Goal: Task Accomplishment & Management: Complete application form

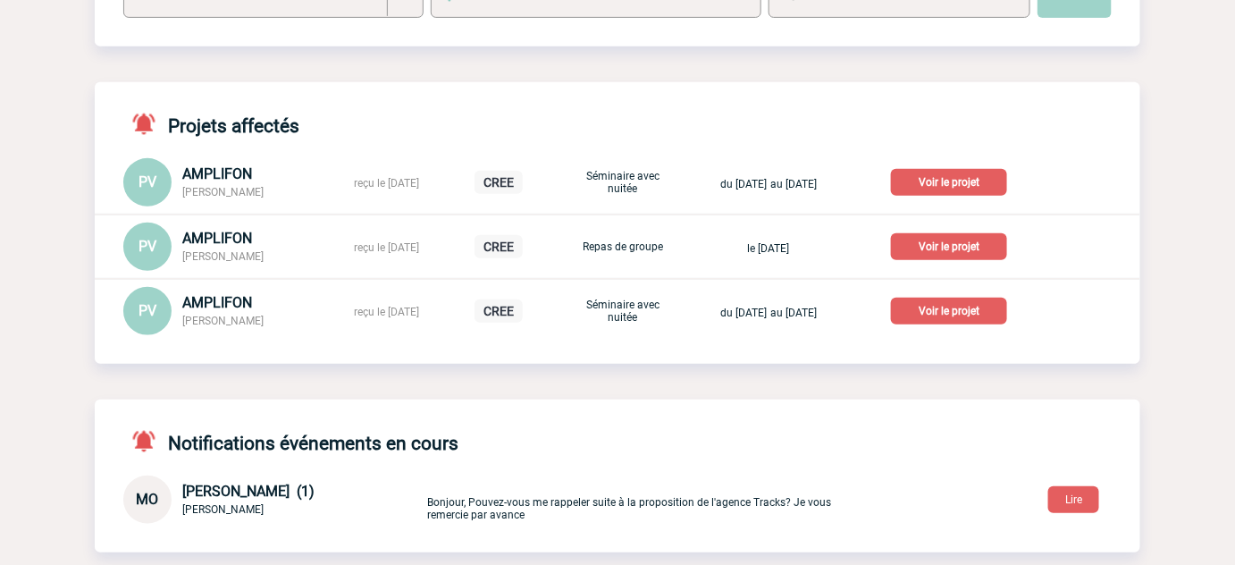
scroll to position [406, 0]
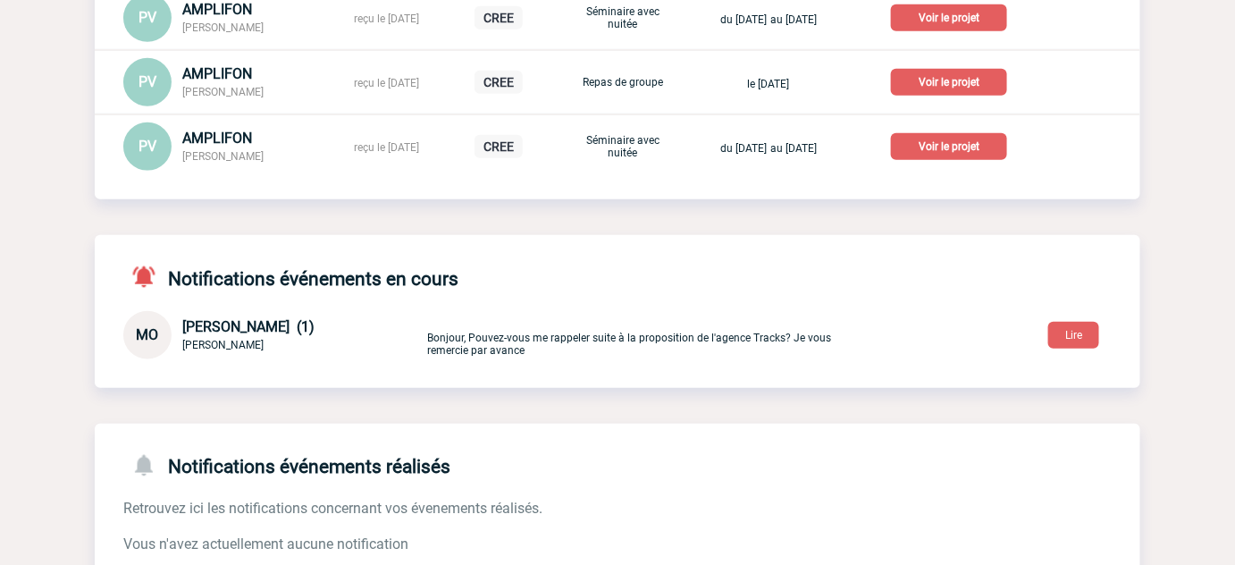
click at [971, 151] on p "Voir le projet" at bounding box center [949, 146] width 116 height 27
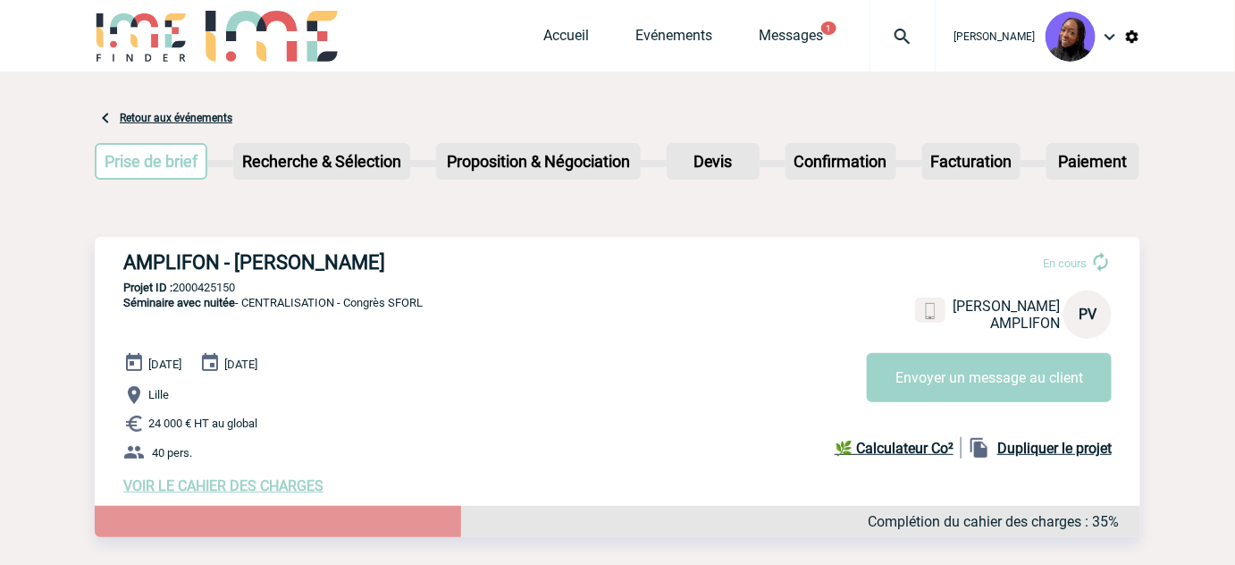
click at [189, 290] on p "Projet ID : 2000425150" at bounding box center [618, 287] width 1046 height 13
copy p "2000425150"
click at [164, 116] on link "Retour aux événements" at bounding box center [176, 118] width 113 height 13
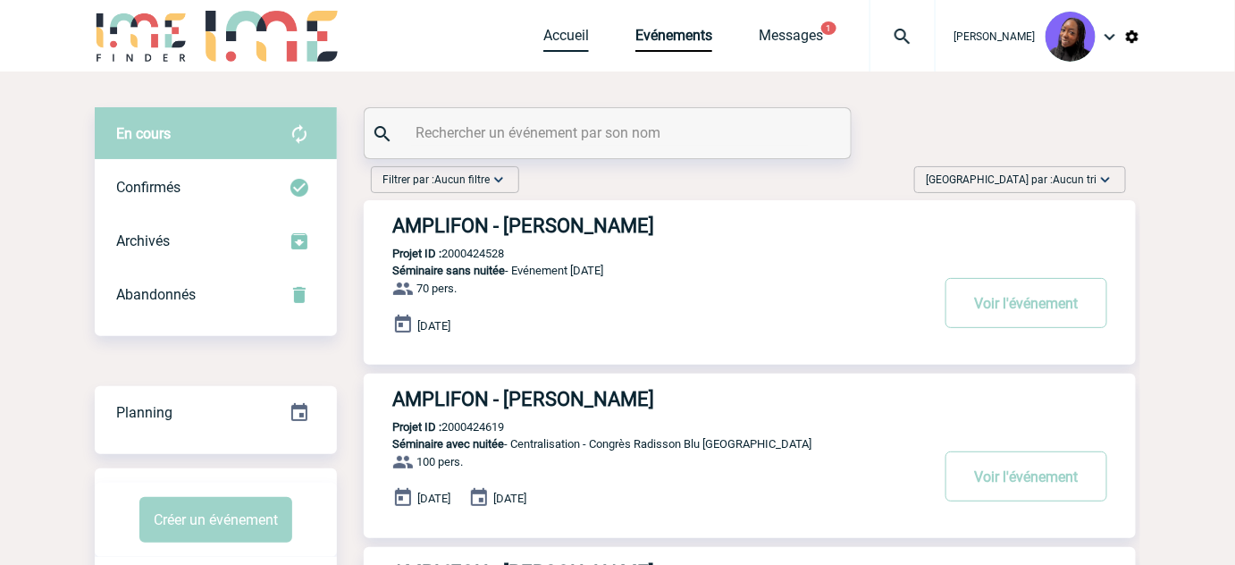
click at [562, 33] on link "Accueil" at bounding box center [566, 39] width 46 height 25
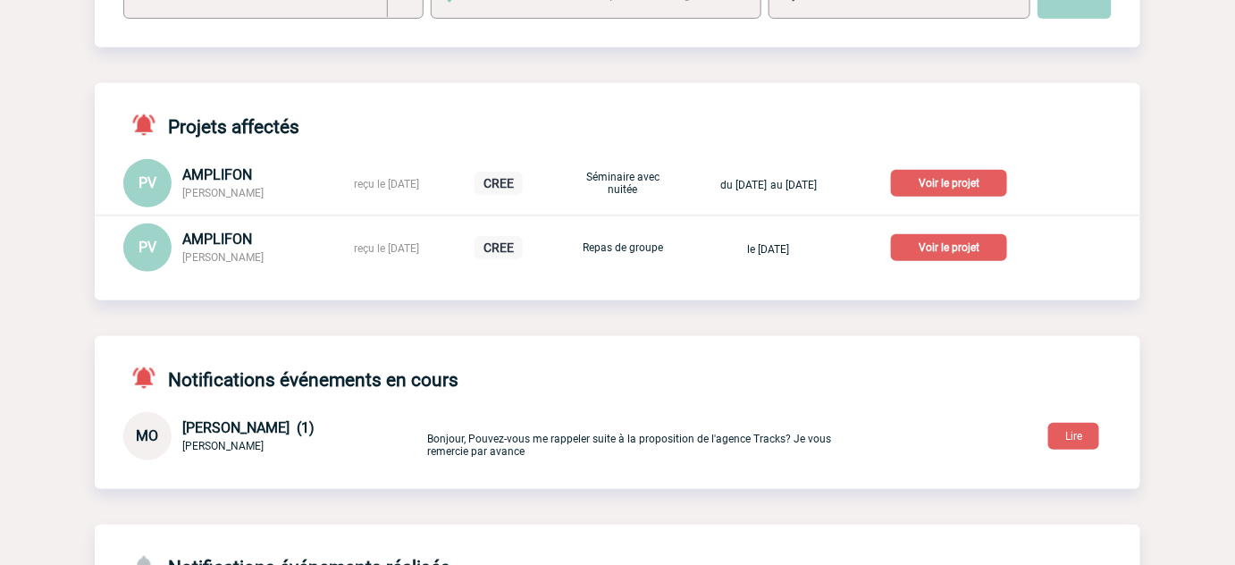
scroll to position [243, 0]
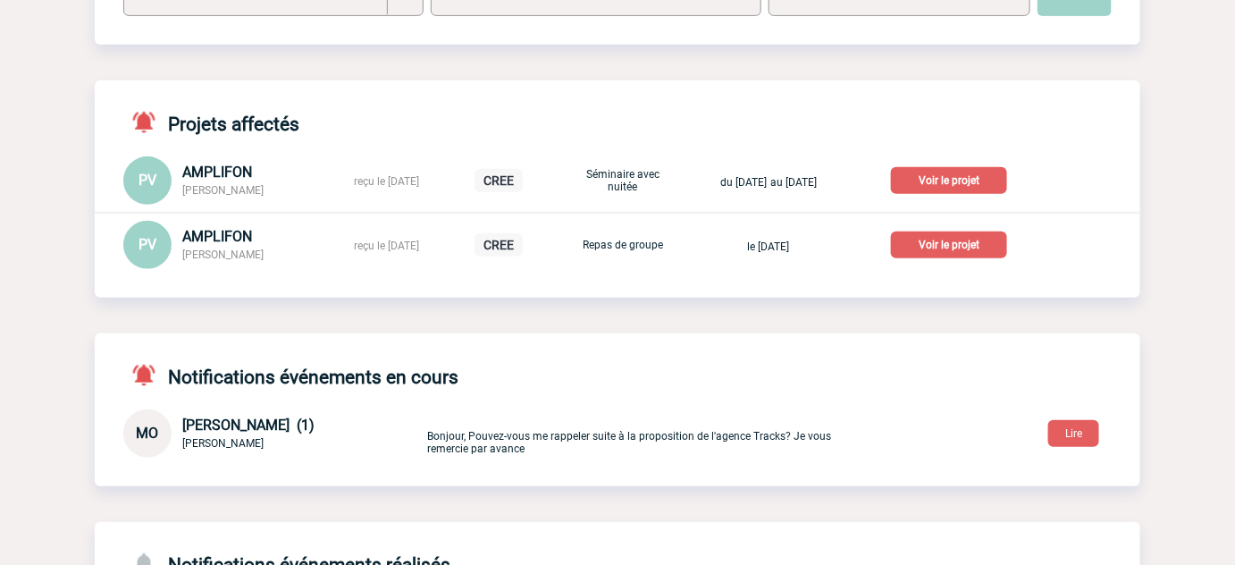
click at [955, 245] on p "Voir le projet" at bounding box center [949, 244] width 116 height 27
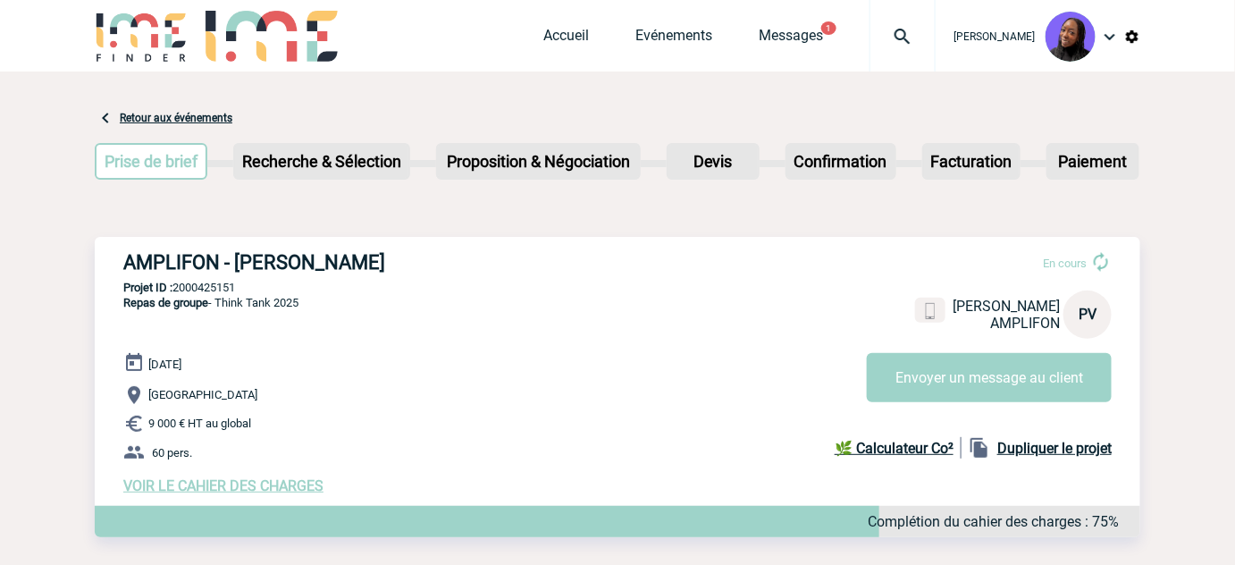
click at [201, 289] on p "Projet ID : 2000425151" at bounding box center [618, 287] width 1046 height 13
copy p "2000425151"
click at [584, 34] on link "Accueil" at bounding box center [566, 39] width 46 height 25
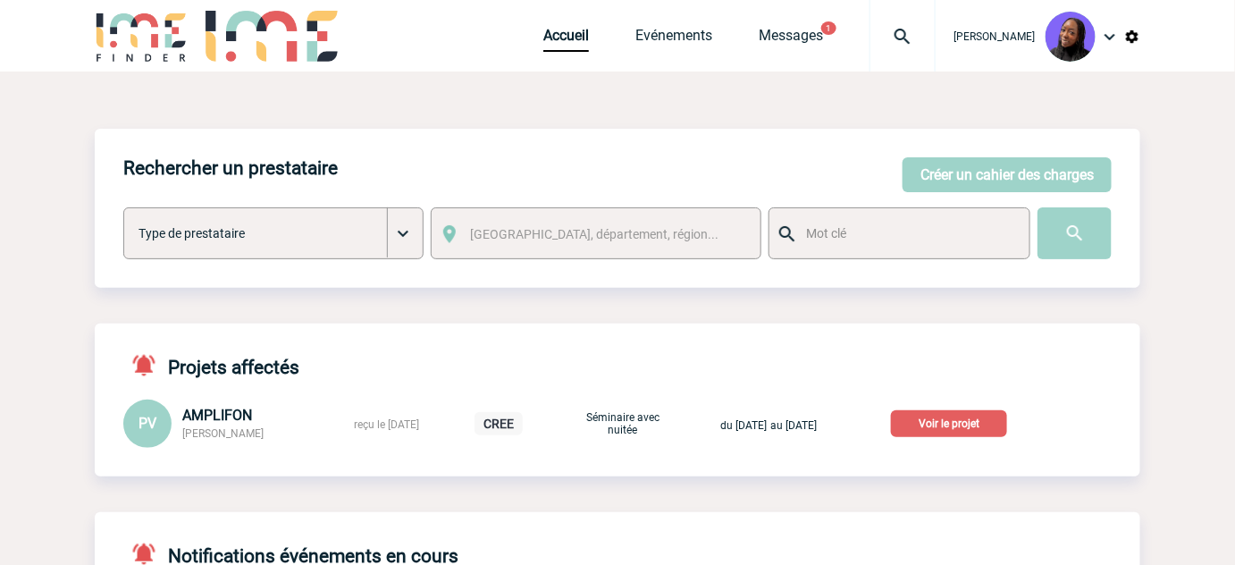
click at [972, 418] on p "Voir le projet" at bounding box center [949, 423] width 116 height 27
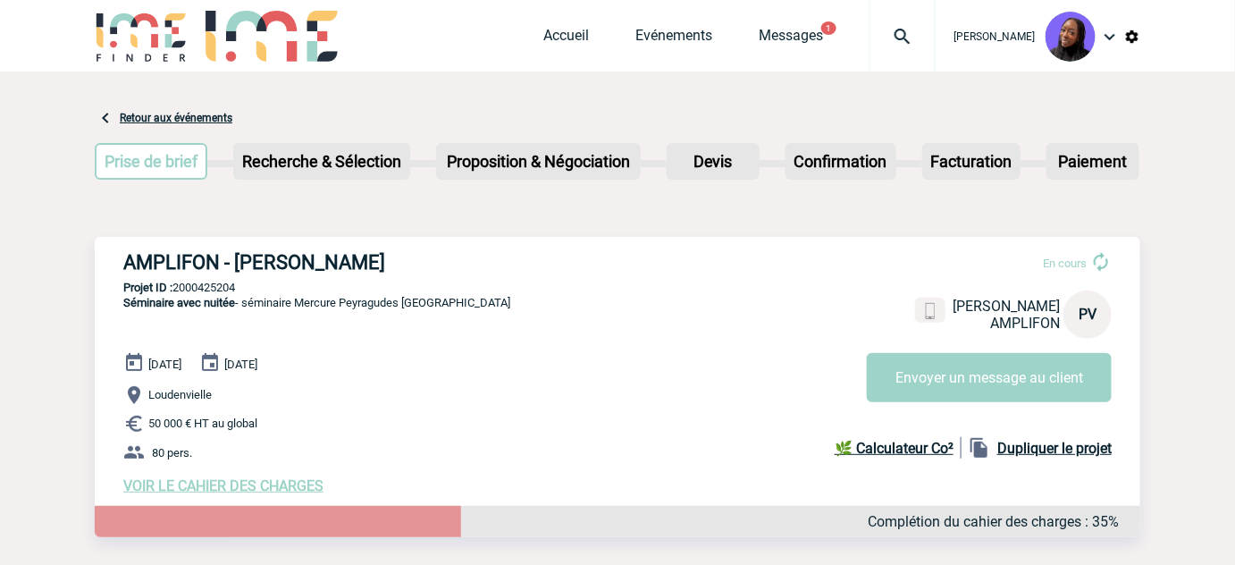
click at [211, 281] on div "AMPLIFON - [PERSON_NAME] En cours [PERSON_NAME] VALET AMPLIFON PV Envoyer un me…" at bounding box center [618, 373] width 1046 height 272
copy p "2000425204"
click at [584, 46] on link "Accueil" at bounding box center [566, 39] width 46 height 25
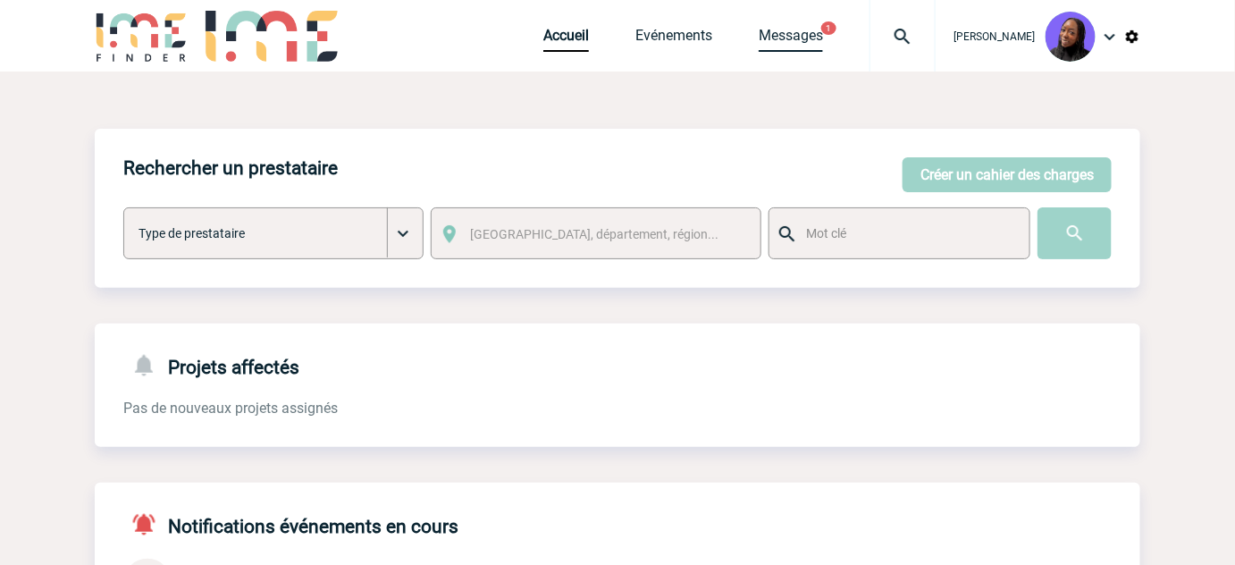
drag, startPoint x: 0, startPoint y: 0, endPoint x: 803, endPoint y: 32, distance: 803.2
click at [803, 32] on link "Messages" at bounding box center [791, 39] width 64 height 25
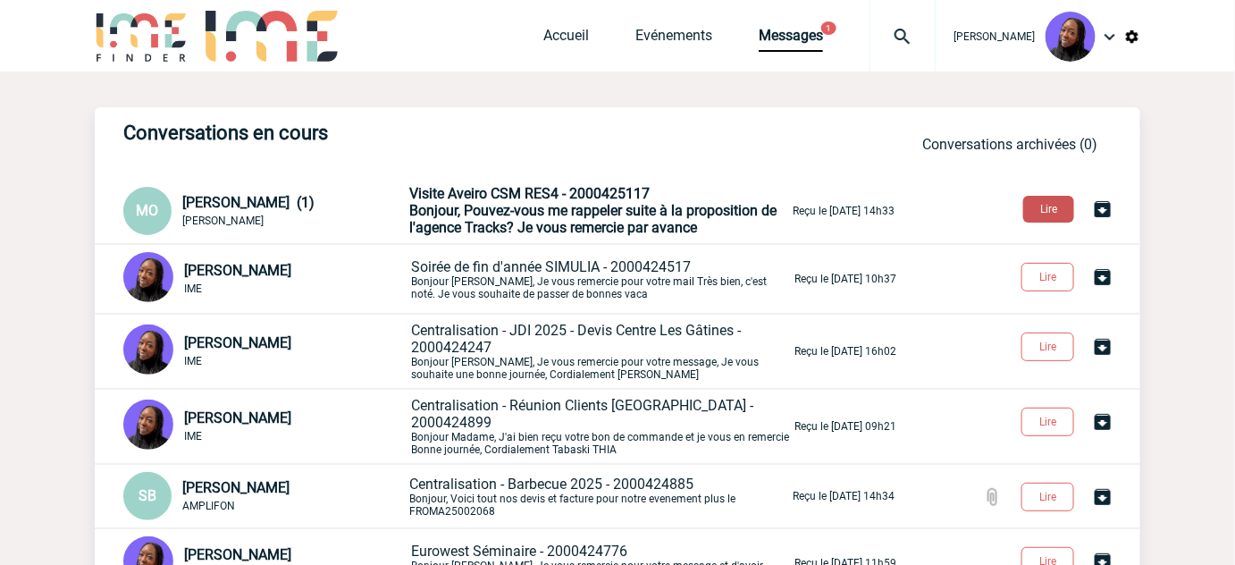
click at [1053, 212] on button "Lire" at bounding box center [1048, 209] width 51 height 27
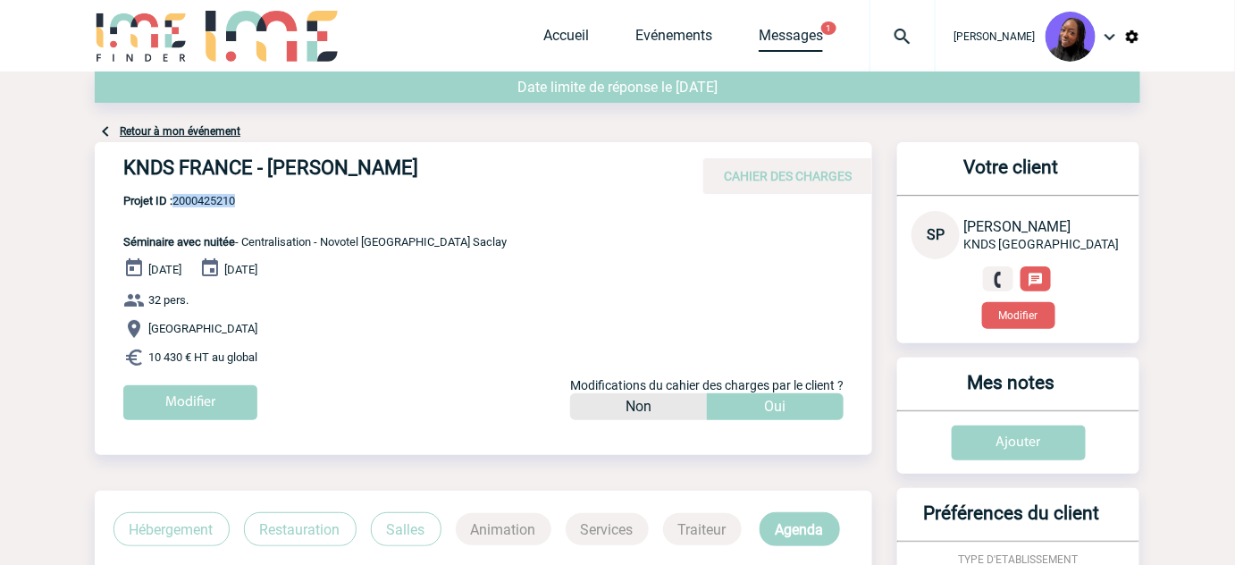
click at [823, 33] on link "Messages" at bounding box center [791, 39] width 64 height 25
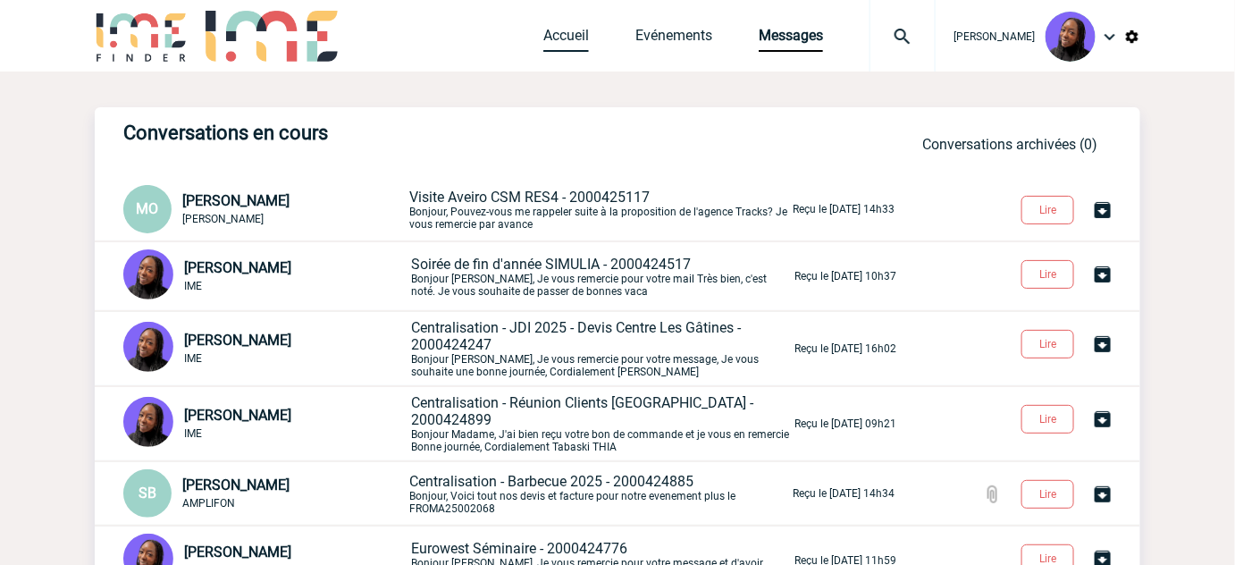
click at [568, 33] on link "Accueil" at bounding box center [566, 39] width 46 height 25
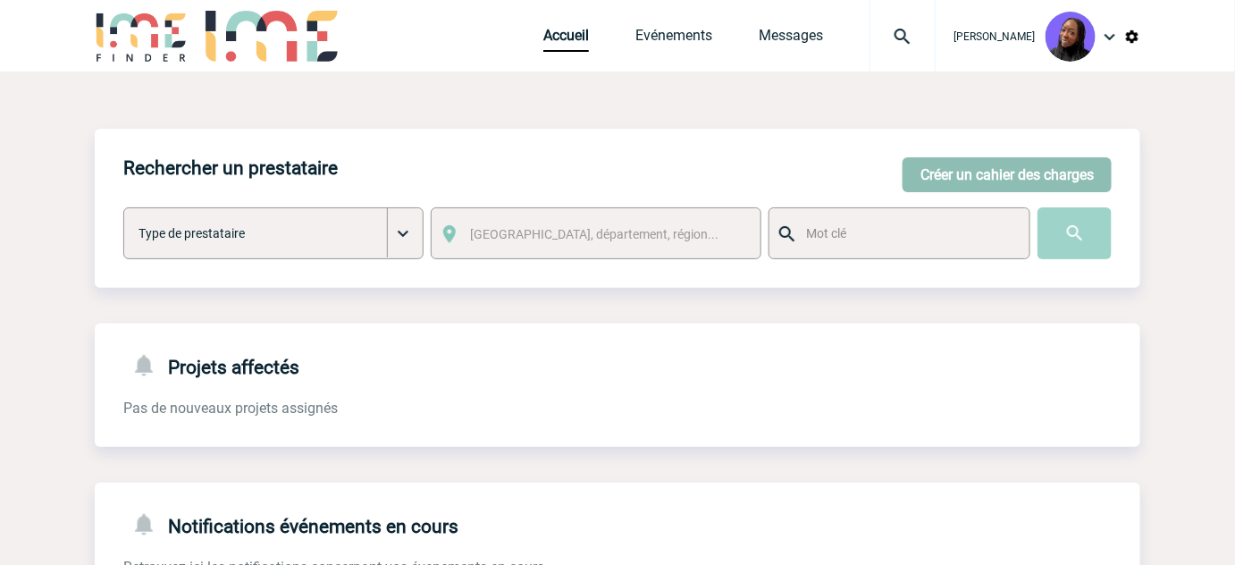
click at [1000, 186] on button "Créer un cahier des charges" at bounding box center [1007, 174] width 209 height 35
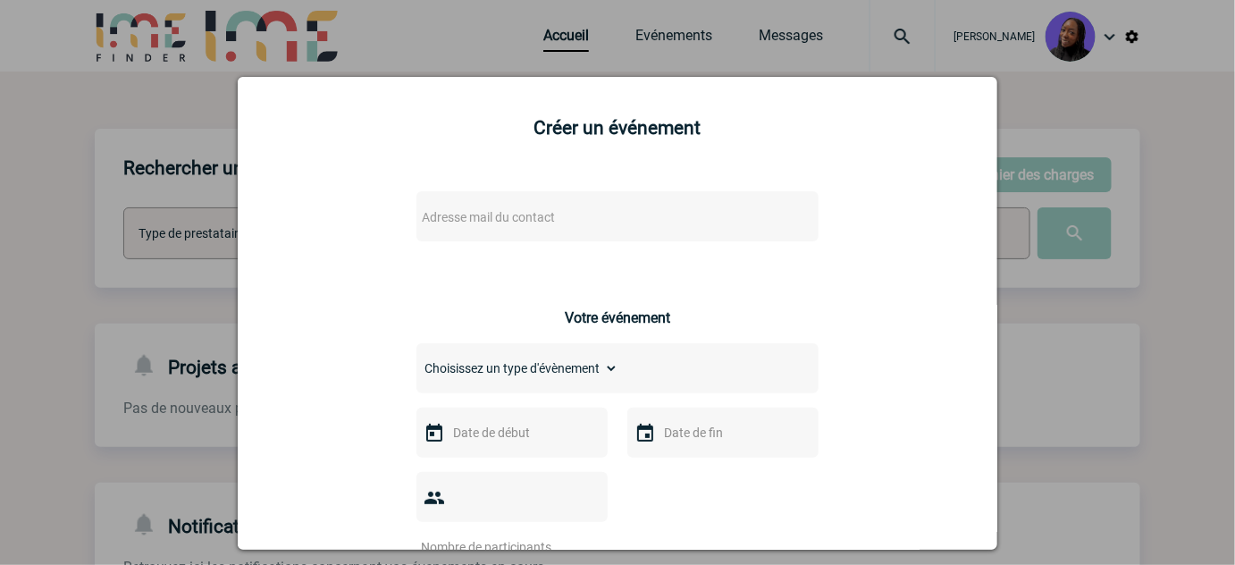
click at [556, 215] on span "Adresse mail du contact" at bounding box center [571, 217] width 313 height 25
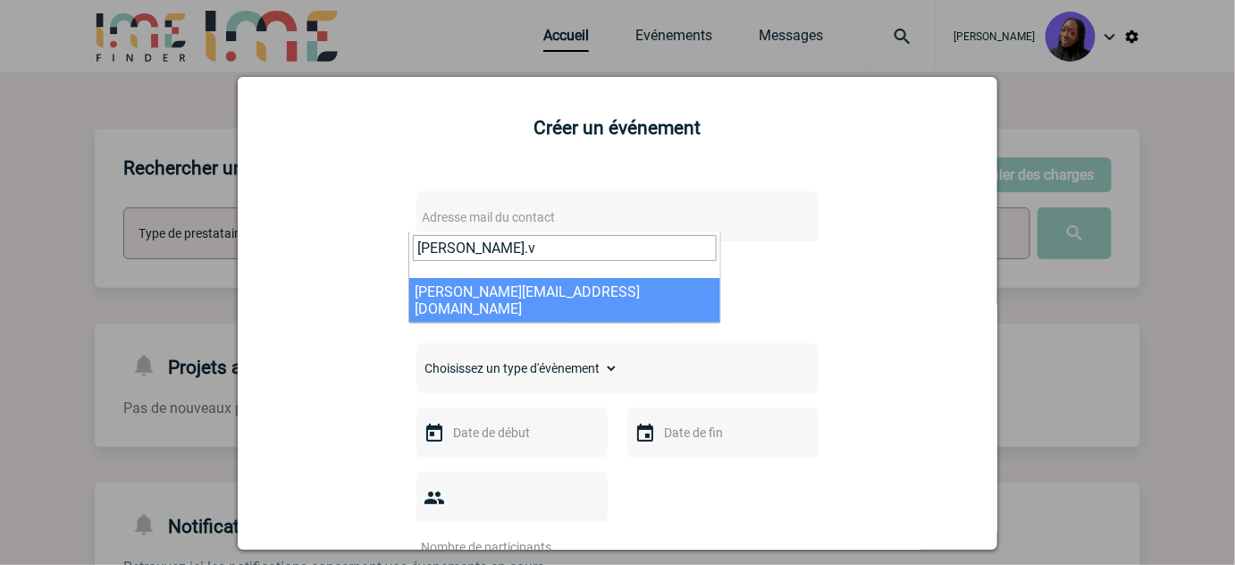
type input "pauline.v"
select select "130377"
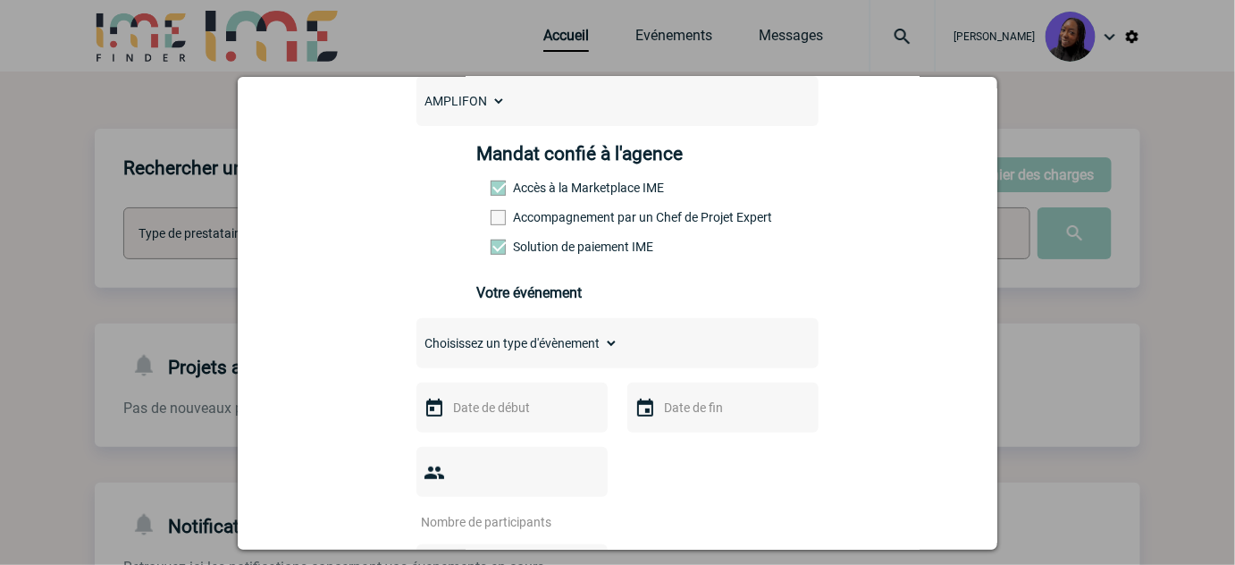
scroll to position [243, 0]
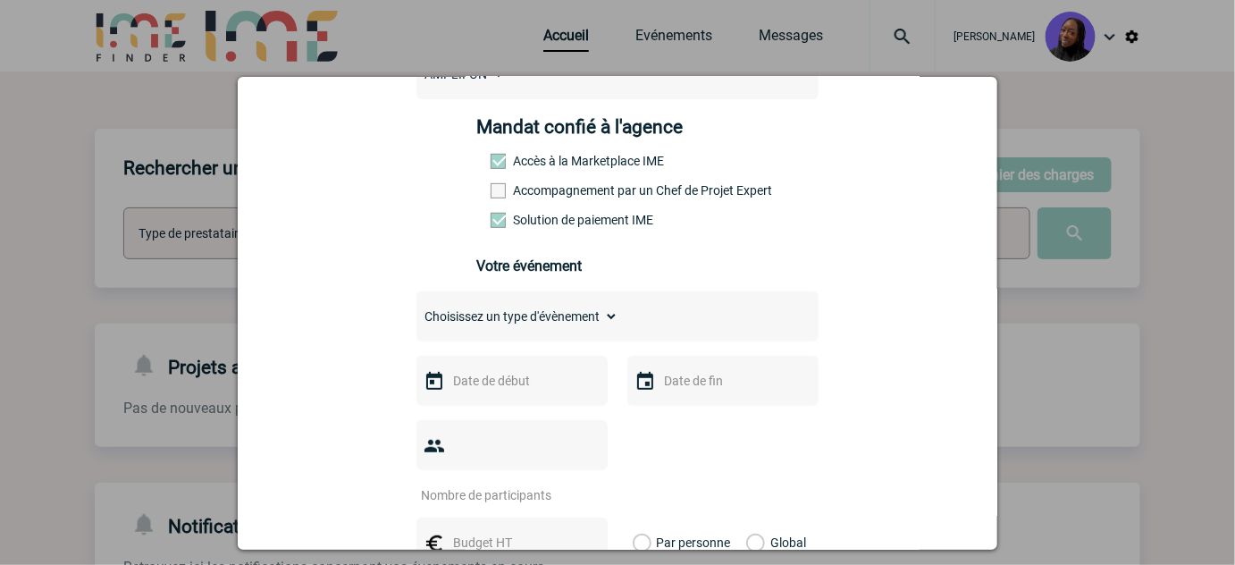
click at [575, 182] on div "Mandat confié à l'agence Accès à la Marketplace IME Accompagnement par un Chef …" at bounding box center [618, 178] width 282 height 124
click at [569, 198] on label "Accompagnement par un Chef de Projet Expert" at bounding box center [530, 190] width 79 height 14
click at [0, 0] on input "Accompagnement par un Chef de Projet Expert" at bounding box center [0, 0] width 0 height 0
click at [531, 319] on select "Choisissez un type d'évènement Séminaire avec nuitée Séminaire sans nuitée Repa…" at bounding box center [517, 316] width 202 height 25
select select "5"
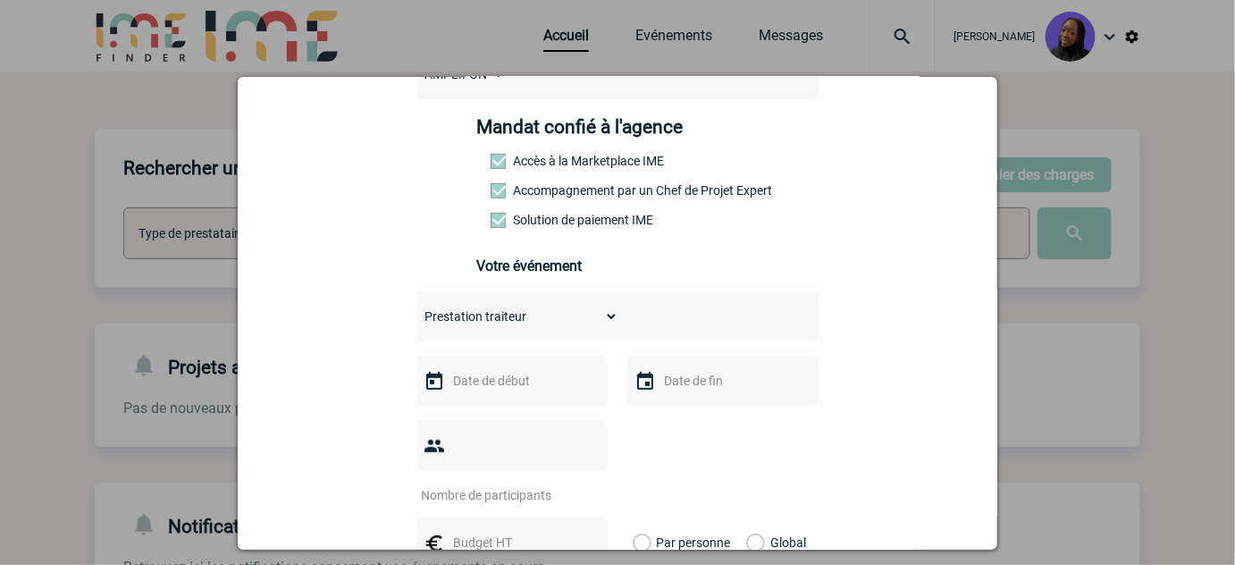
click at [416, 312] on select "Choisissez un type d'évènement Séminaire avec nuitée Séminaire sans nuitée Repa…" at bounding box center [517, 316] width 202 height 25
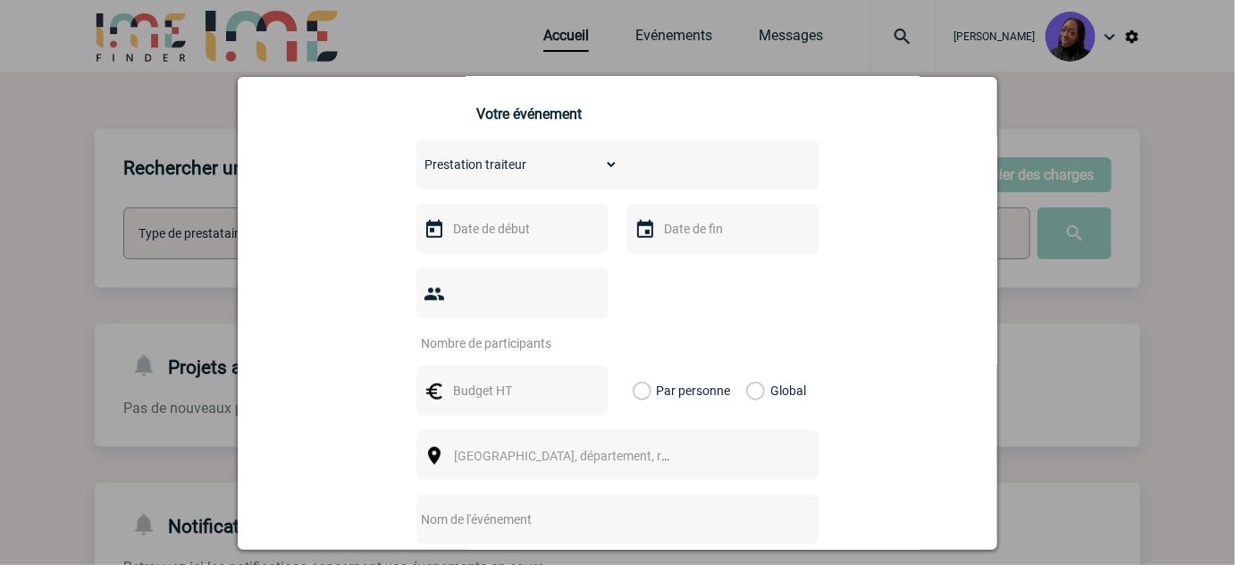
scroll to position [406, 0]
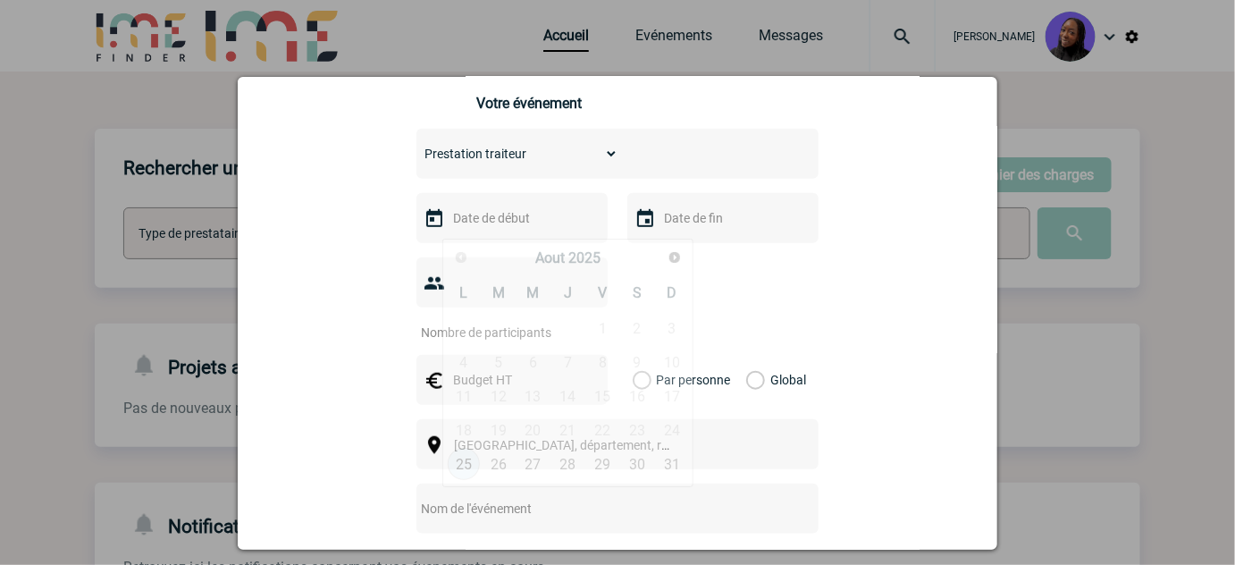
click at [458, 221] on input "text" at bounding box center [510, 217] width 123 height 23
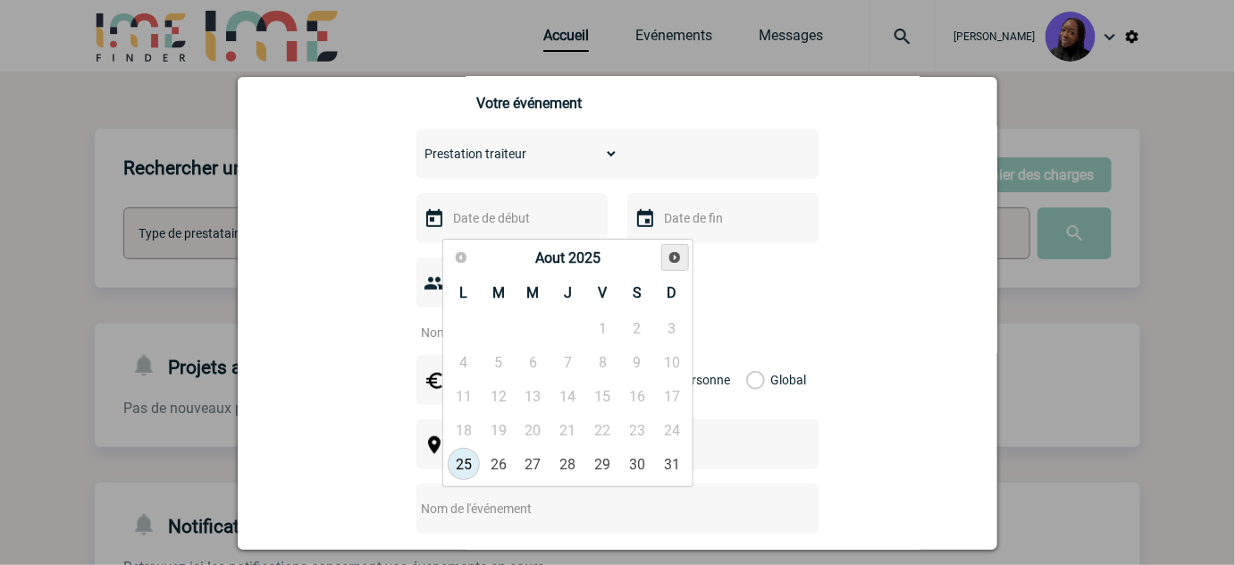
click at [684, 248] on link "Suivant" at bounding box center [675, 258] width 28 height 28
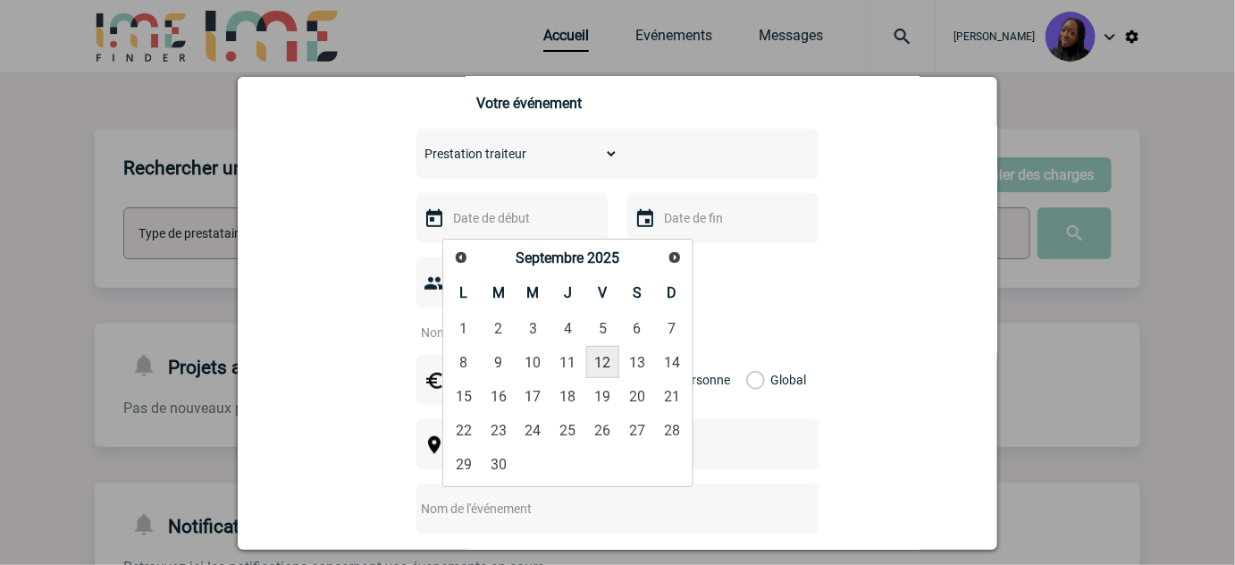
click at [609, 355] on link "12" at bounding box center [602, 362] width 33 height 32
type input "12-09-2025"
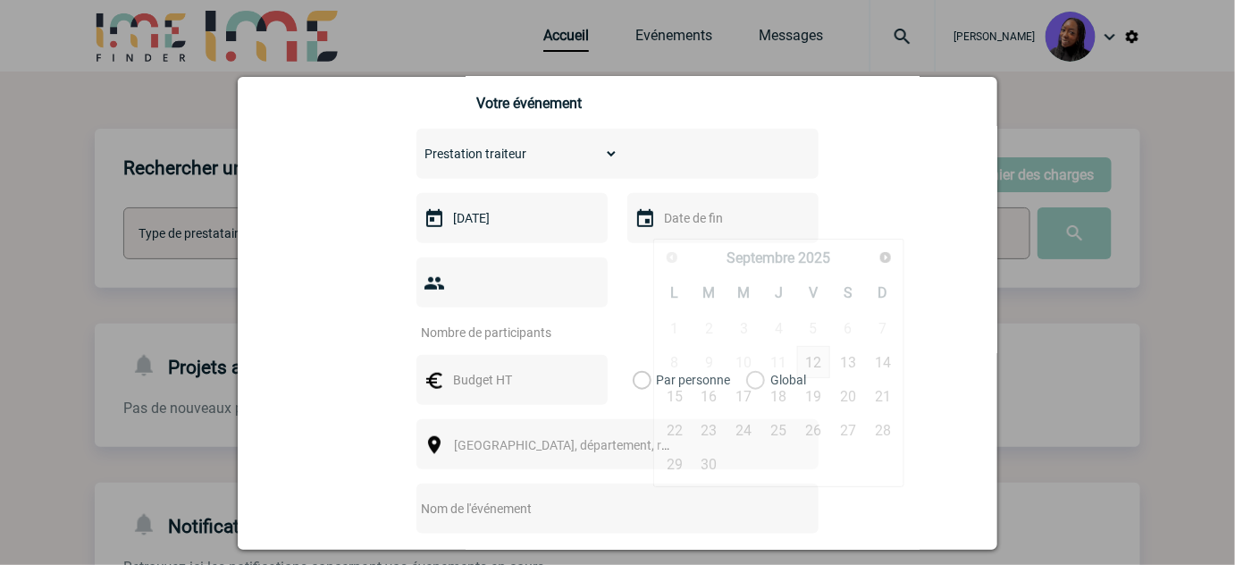
click at [679, 223] on input "text" at bounding box center [721, 217] width 123 height 23
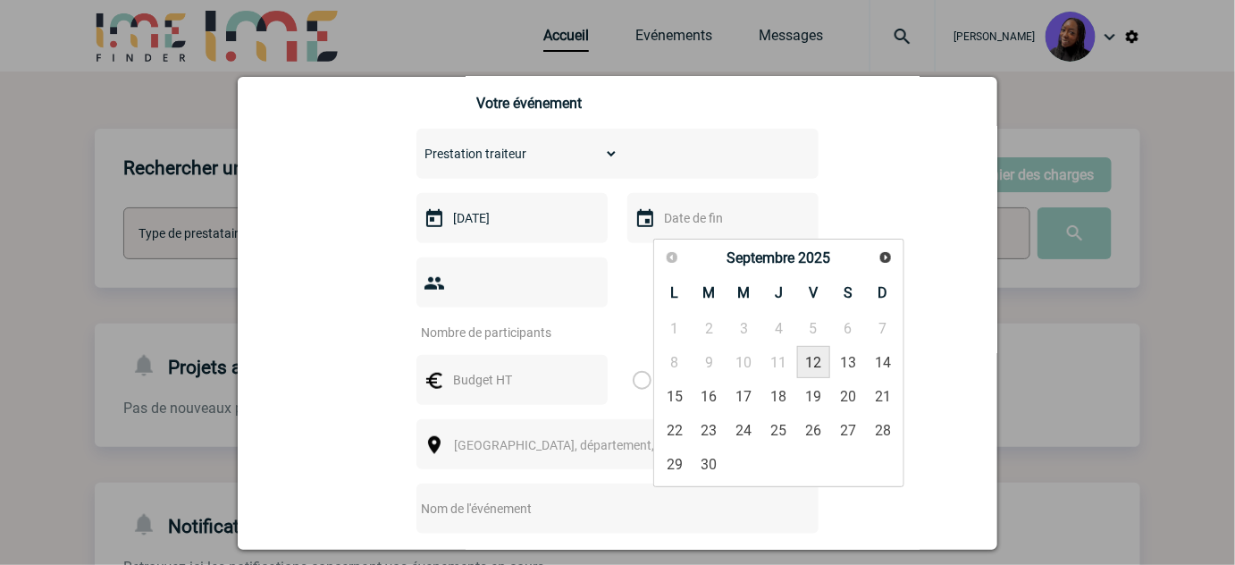
click at [820, 363] on link "12" at bounding box center [813, 362] width 33 height 32
type input "12-09-2025"
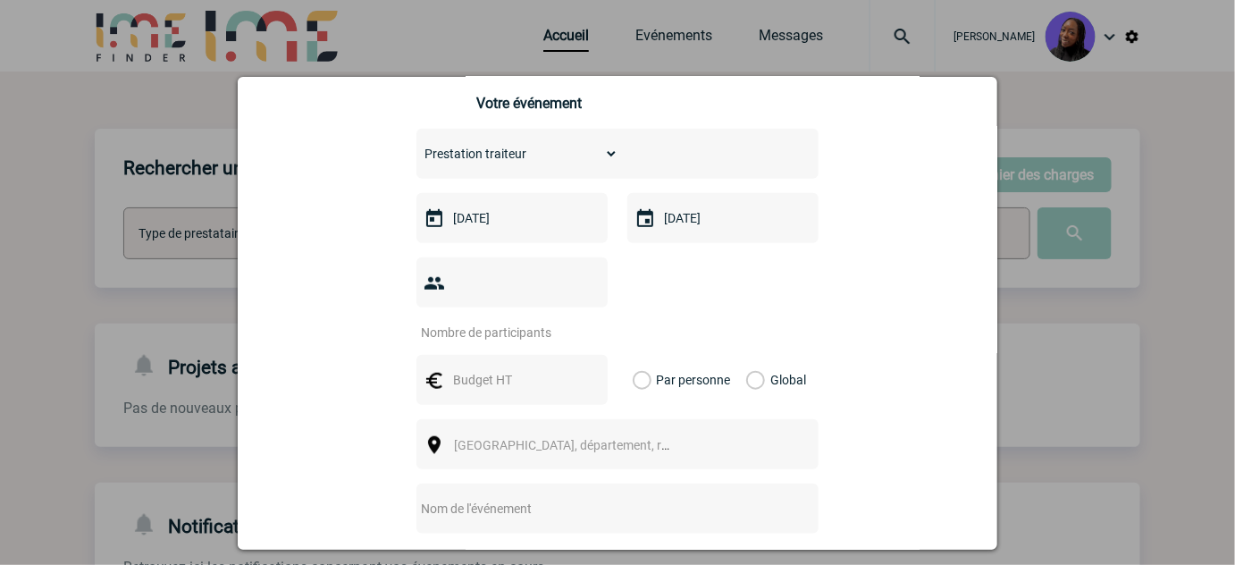
click at [524, 321] on input "number" at bounding box center [500, 332] width 168 height 23
type input "100"
click at [471, 368] on input "text" at bounding box center [510, 379] width 123 height 23
type input "3000"
click at [746, 358] on label "Global" at bounding box center [752, 380] width 12 height 50
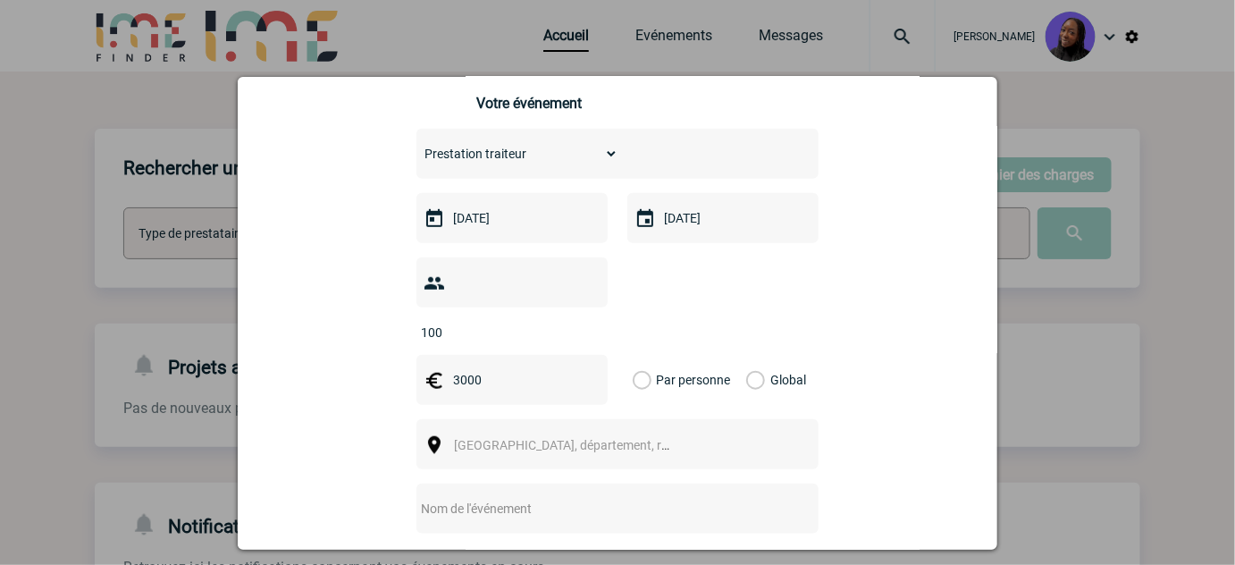
click at [0, 0] on input "Global" at bounding box center [0, 0] width 0 height 0
click at [522, 438] on span "[GEOGRAPHIC_DATA], département, région..." at bounding box center [578, 445] width 248 height 14
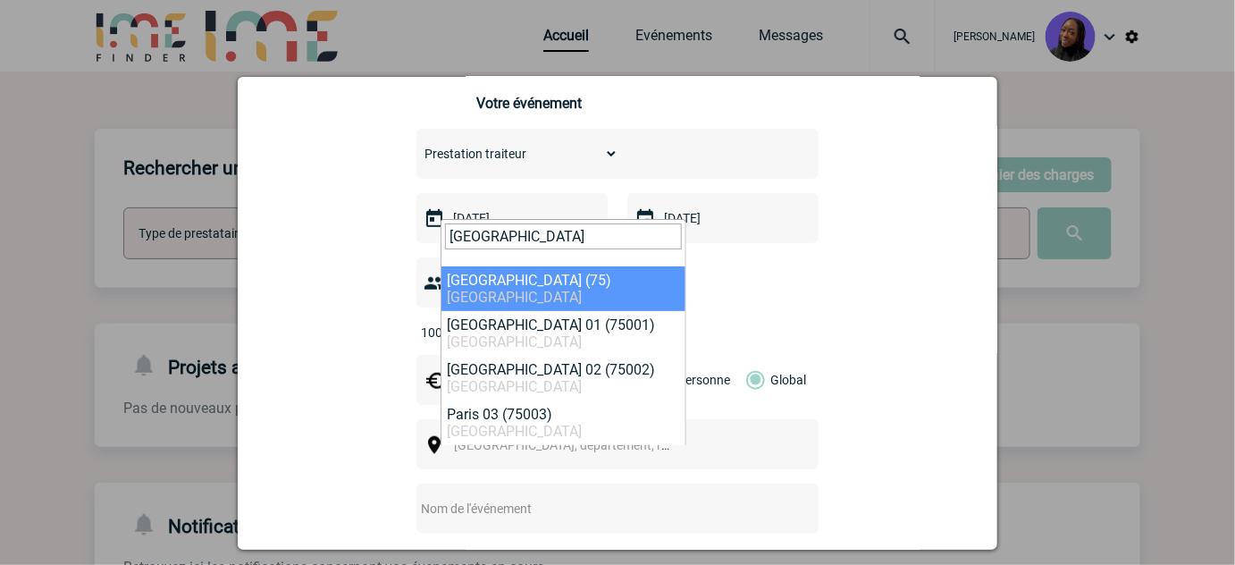
type input "paris"
select select "3"
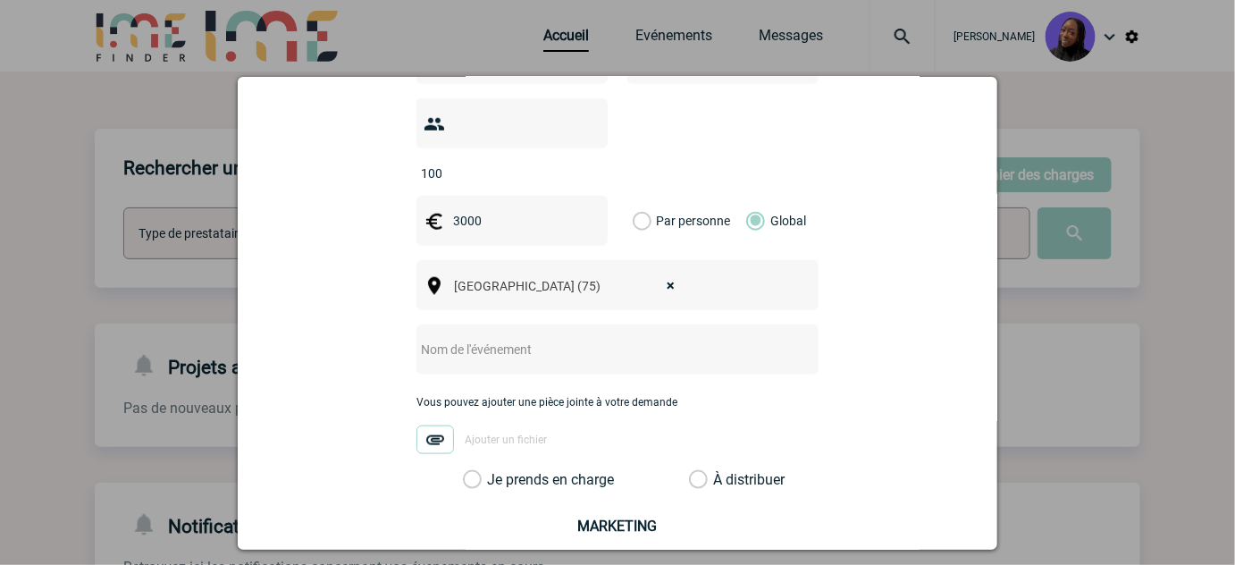
scroll to position [568, 0]
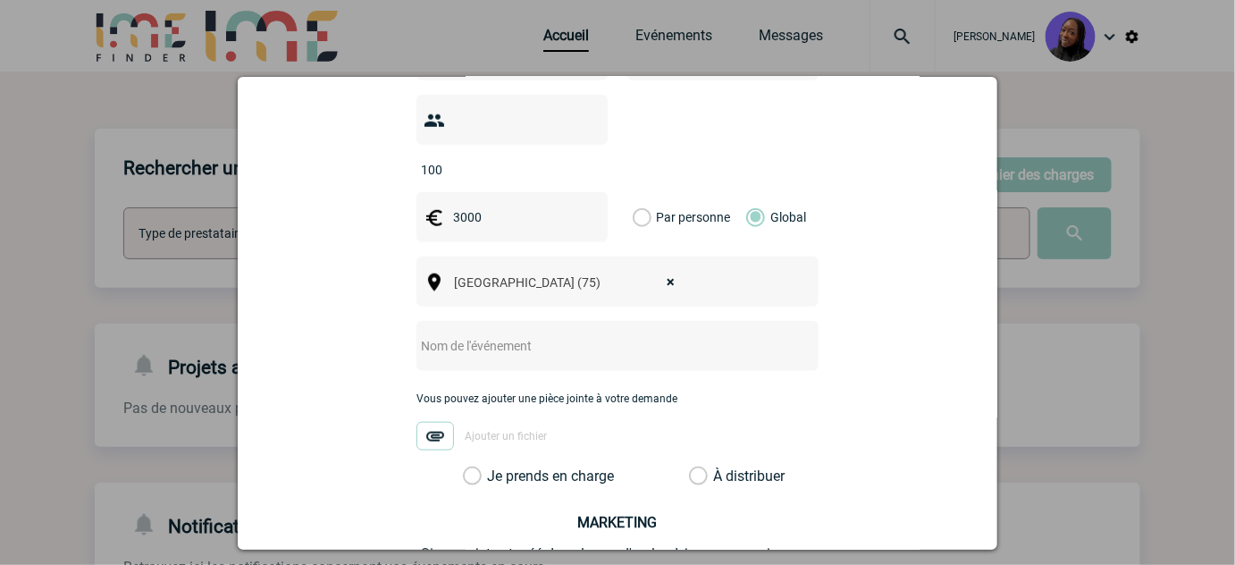
click at [482, 334] on input "text" at bounding box center [593, 345] width 355 height 23
paste input "Cocktail déjeunatoire"
click at [581, 334] on input "Cocktail déjeunatoire" at bounding box center [593, 345] width 355 height 23
paste input "au cinéma CGR les Lilas - Paris 20ème"
type input "Cocktail déjeunatoire au cinéma CGR les Lilas - Paris 20ème"
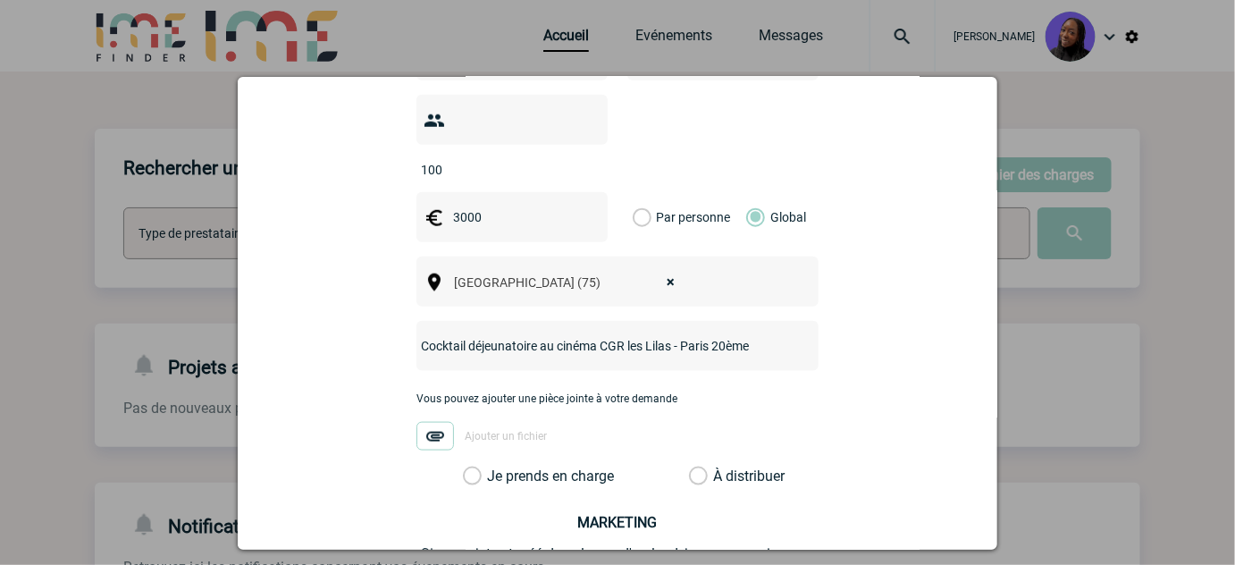
click at [469, 467] on label "Je prends en charge" at bounding box center [478, 476] width 30 height 18
click at [0, 0] on input "Je prends en charge" at bounding box center [0, 0] width 0 height 0
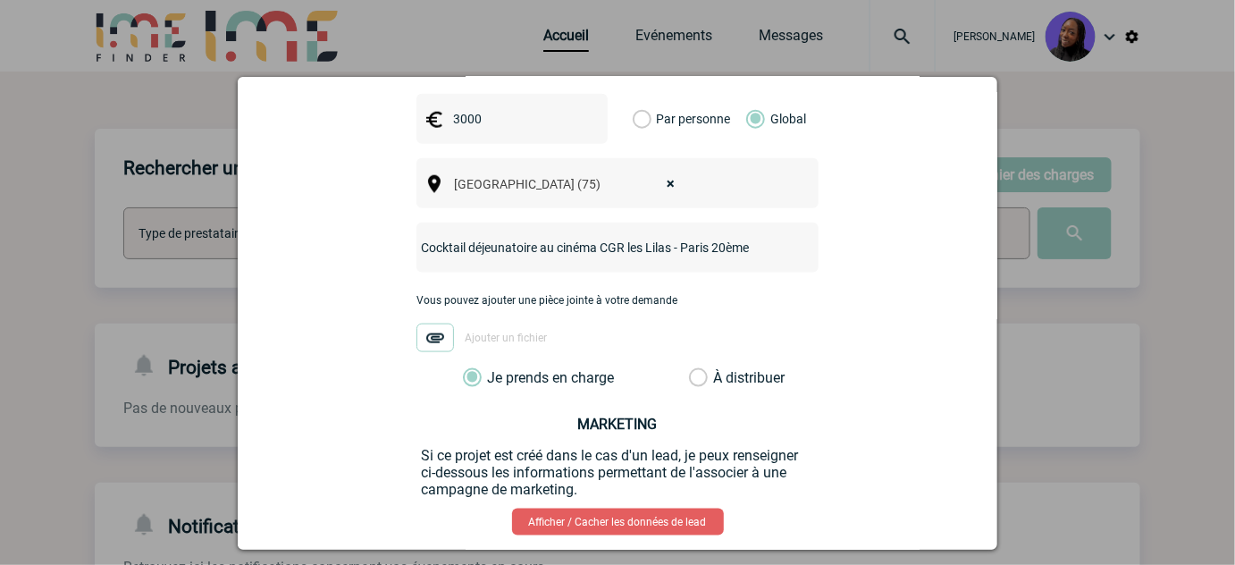
scroll to position [744, 0]
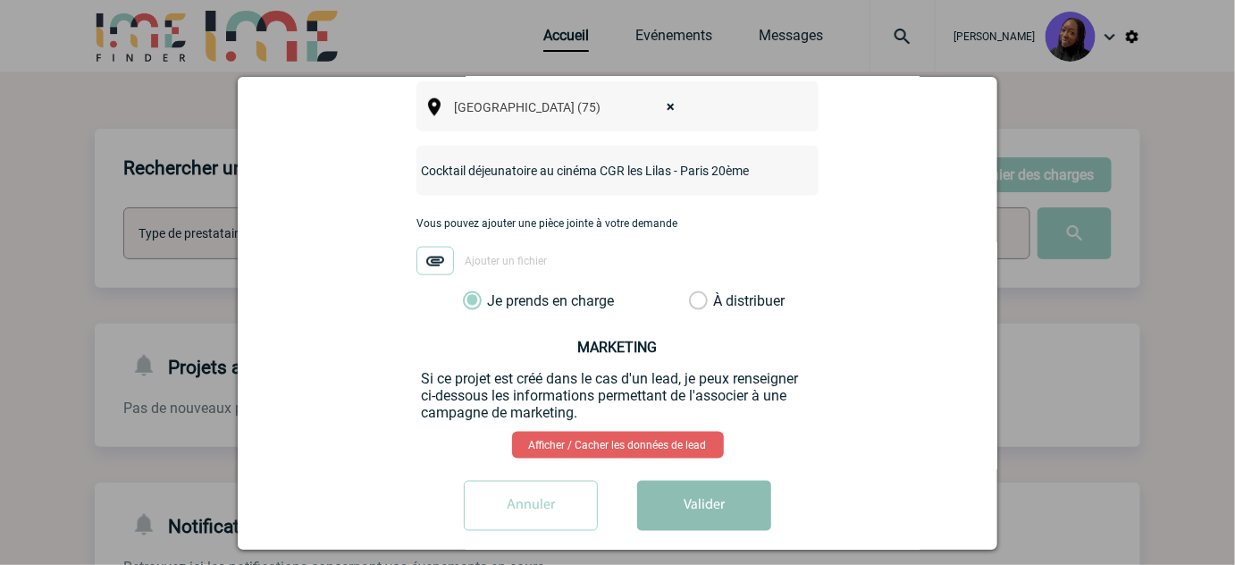
click at [738, 488] on button "Valider" at bounding box center [704, 506] width 134 height 50
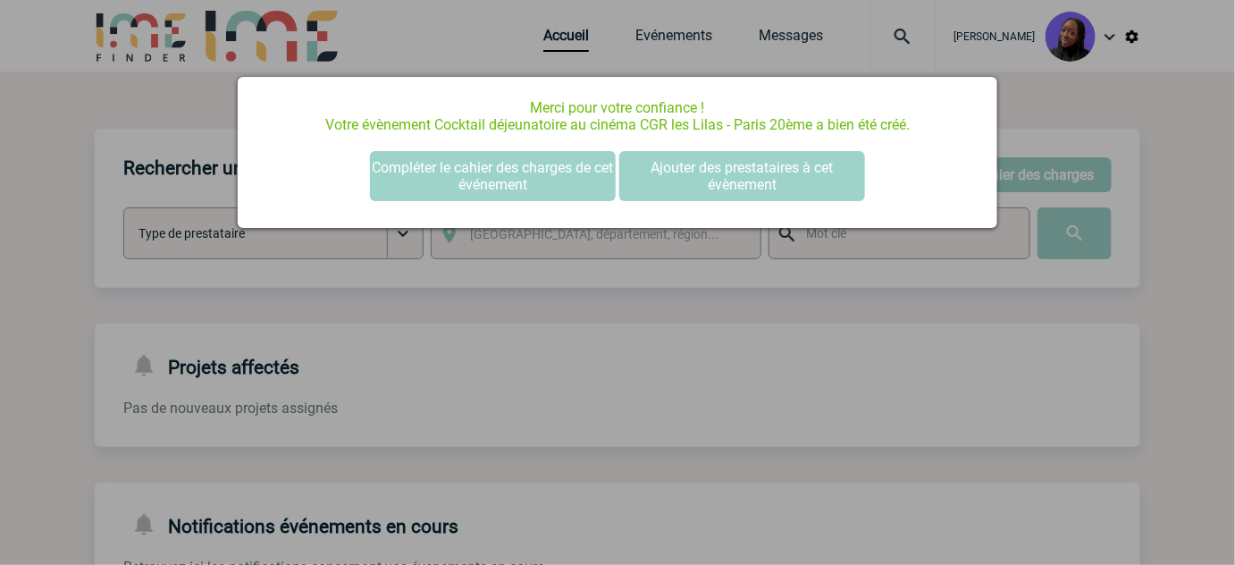
scroll to position [0, 0]
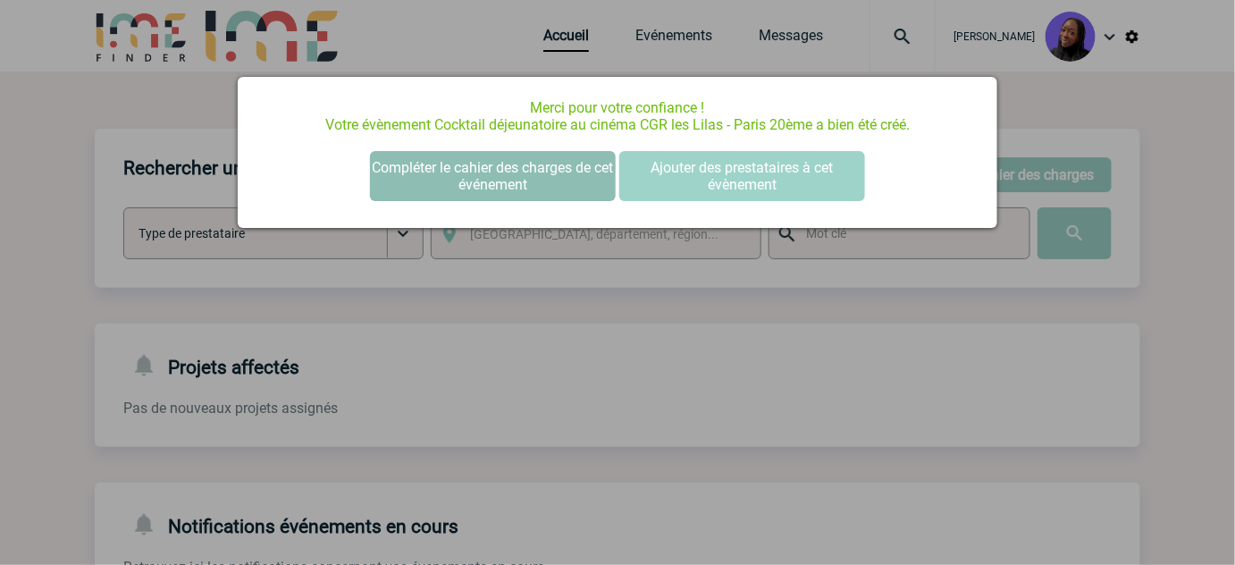
click at [461, 166] on button "Compléter le cahier des charges de cet événement" at bounding box center [493, 176] width 246 height 50
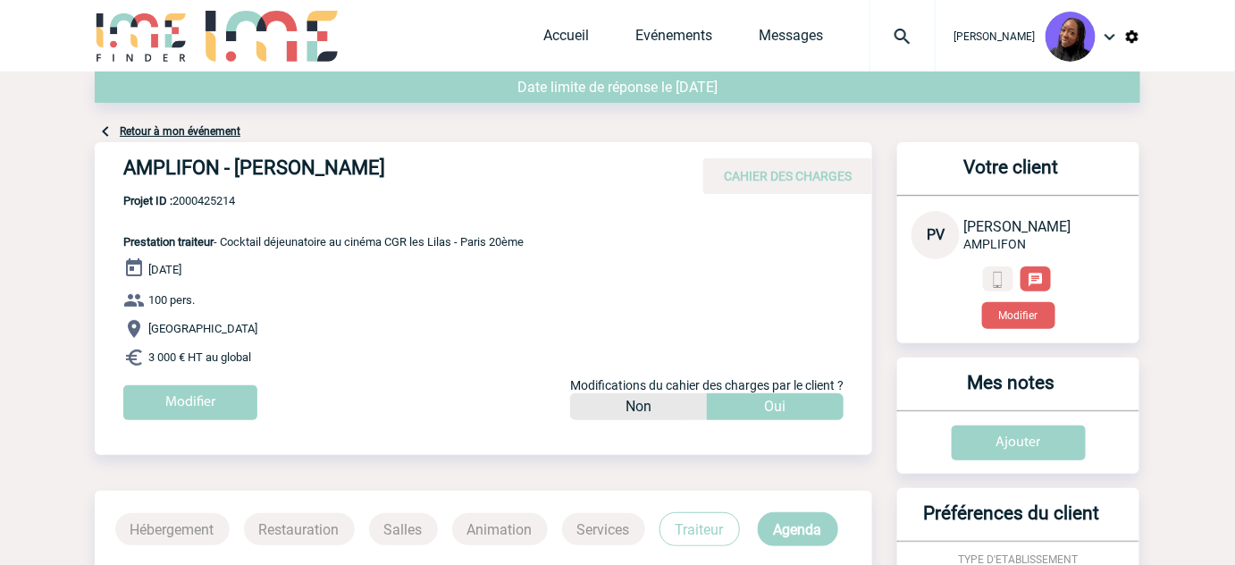
click at [305, 179] on h4 "AMPLIFON - [PERSON_NAME]" at bounding box center [391, 171] width 536 height 30
click at [305, 179] on h4 "AMPLIFON - Pauline VALET" at bounding box center [391, 171] width 536 height 30
copy div "AMPLIFON - Pauline VALET"
click at [215, 202] on span "Projet ID : 2000425214" at bounding box center [323, 200] width 400 height 13
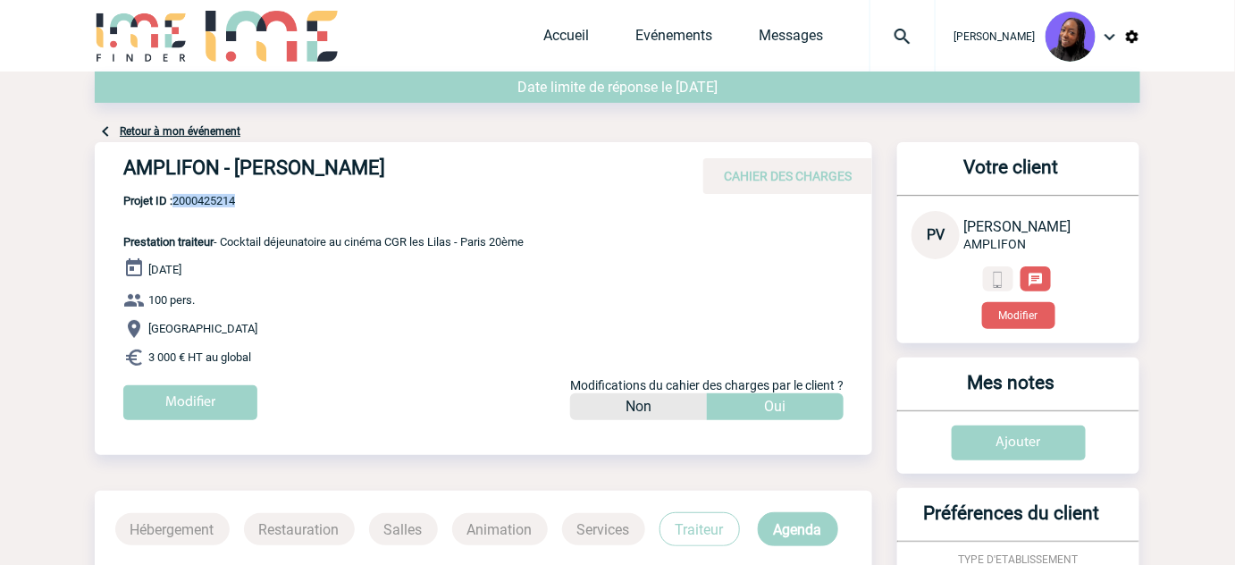
click at [215, 202] on span "Projet ID : 2000425214" at bounding box center [323, 200] width 400 height 13
copy span "2000425214"
click at [290, 365] on p "3 000 € HT au global" at bounding box center [497, 357] width 749 height 21
drag, startPoint x: 272, startPoint y: 357, endPoint x: 116, endPoint y: 241, distance: 194.1
click at [118, 241] on div "AMPLIFON - Pauline VALET CAHIER DES CHARGES AMPLIFON - Pauline VALET - Prestati…" at bounding box center [484, 287] width 778 height 291
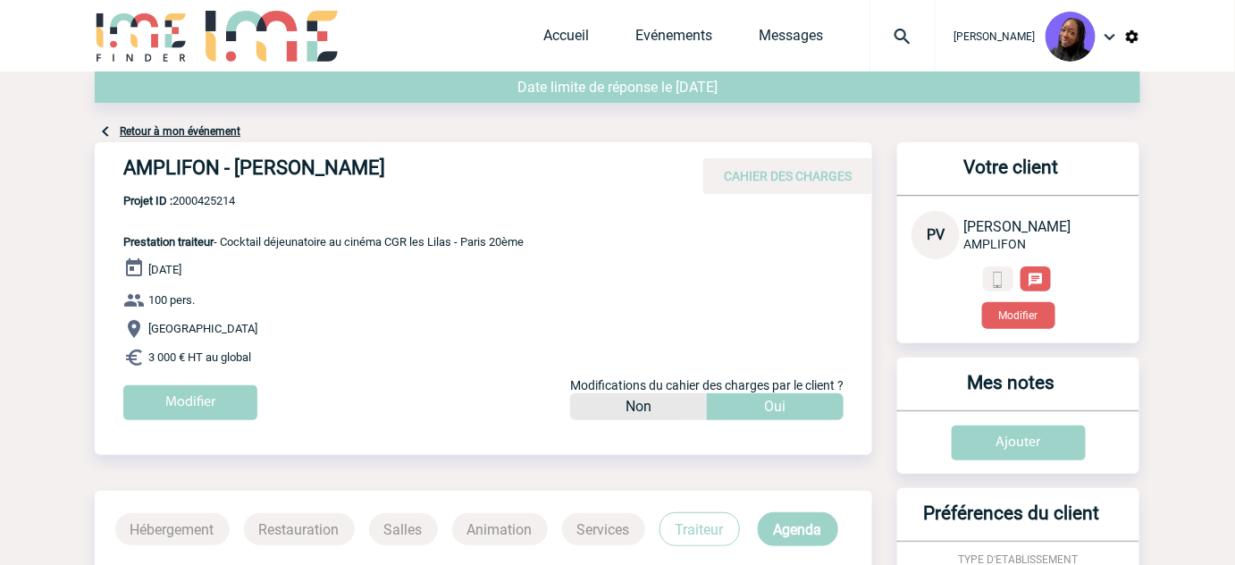
copy div "Prestation traiteur - Cocktail déjeunatoire au cinéma CGR les Lilas - Paris 20è…"
click at [559, 31] on link "Accueil" at bounding box center [566, 39] width 46 height 25
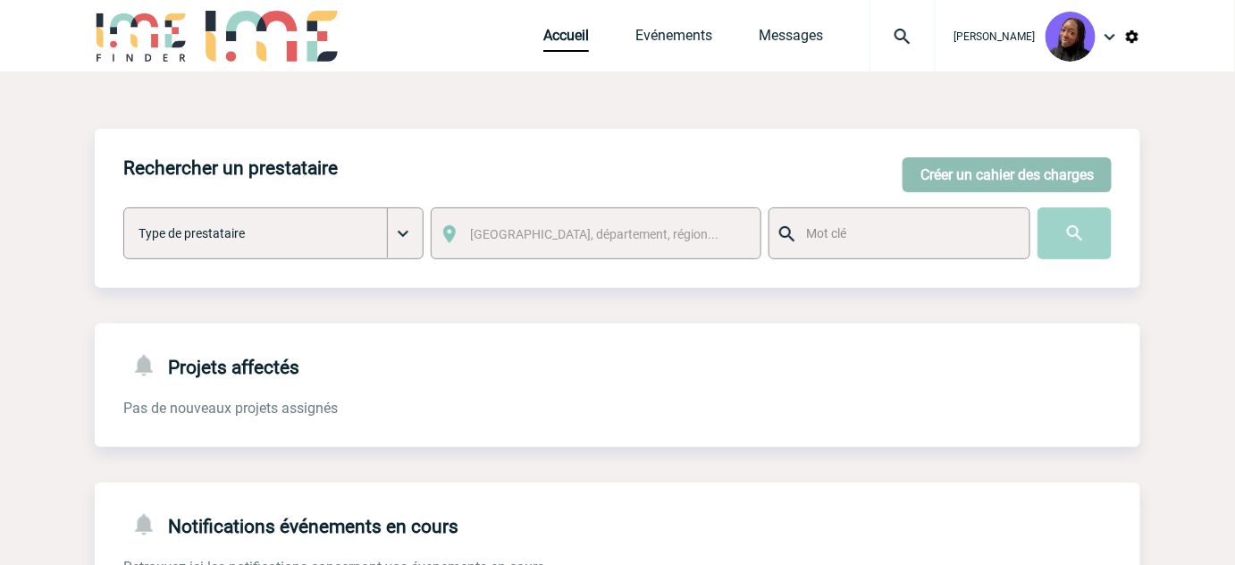
click at [1038, 170] on button "Créer un cahier des charges" at bounding box center [1007, 174] width 209 height 35
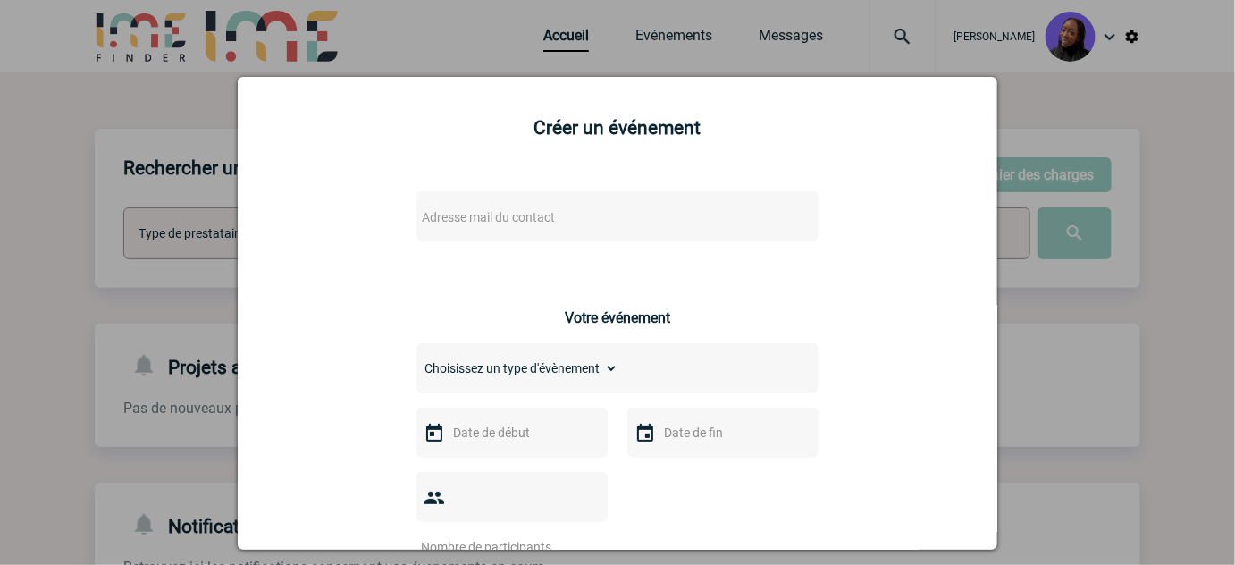
click at [491, 215] on span "Adresse mail du contact" at bounding box center [488, 217] width 133 height 14
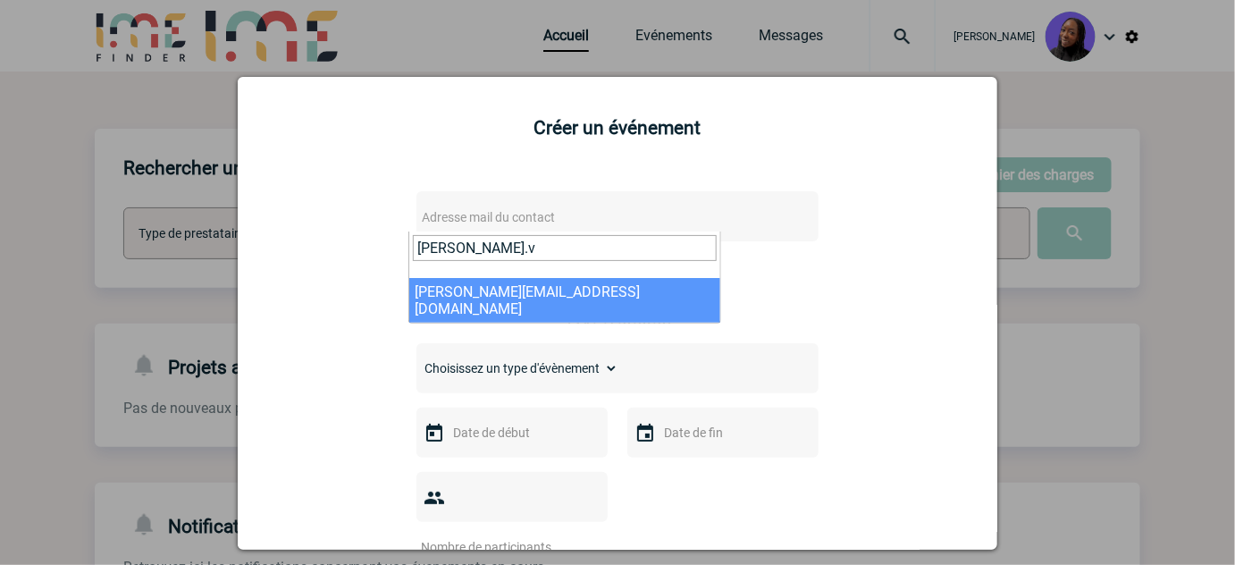
type input "[PERSON_NAME].v"
select select "130377"
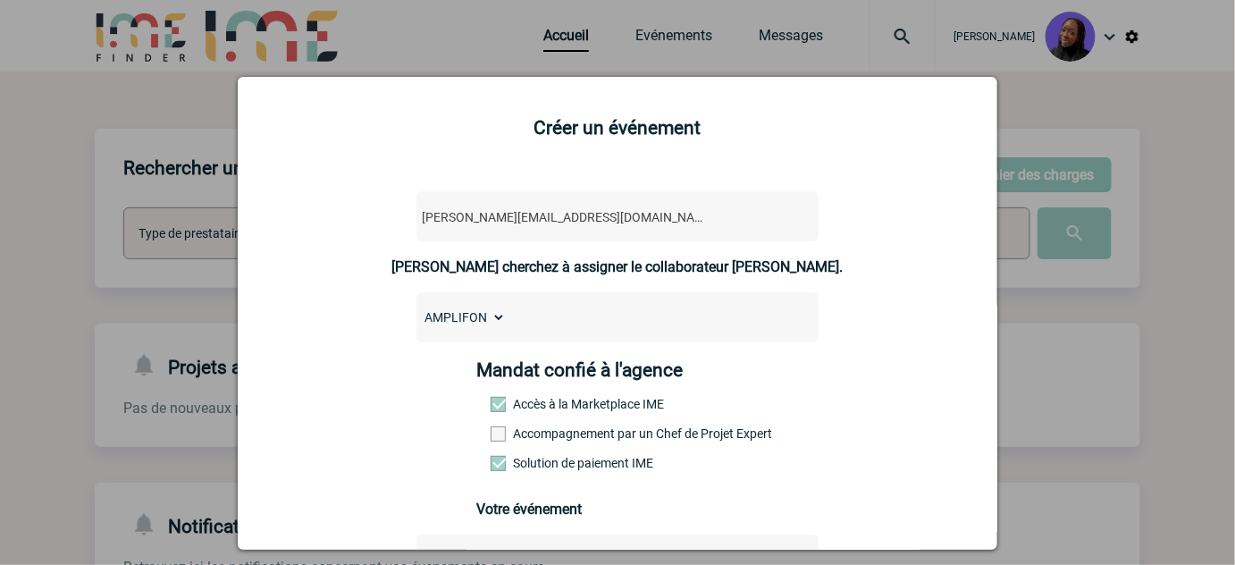
drag, startPoint x: 519, startPoint y: 441, endPoint x: 429, endPoint y: 414, distance: 94.2
click at [519, 440] on label "Accompagnement par un Chef de Projet Expert" at bounding box center [530, 433] width 79 height 14
click at [0, 0] on input "Accompagnement par un Chef de Projet Expert" at bounding box center [0, 0] width 0 height 0
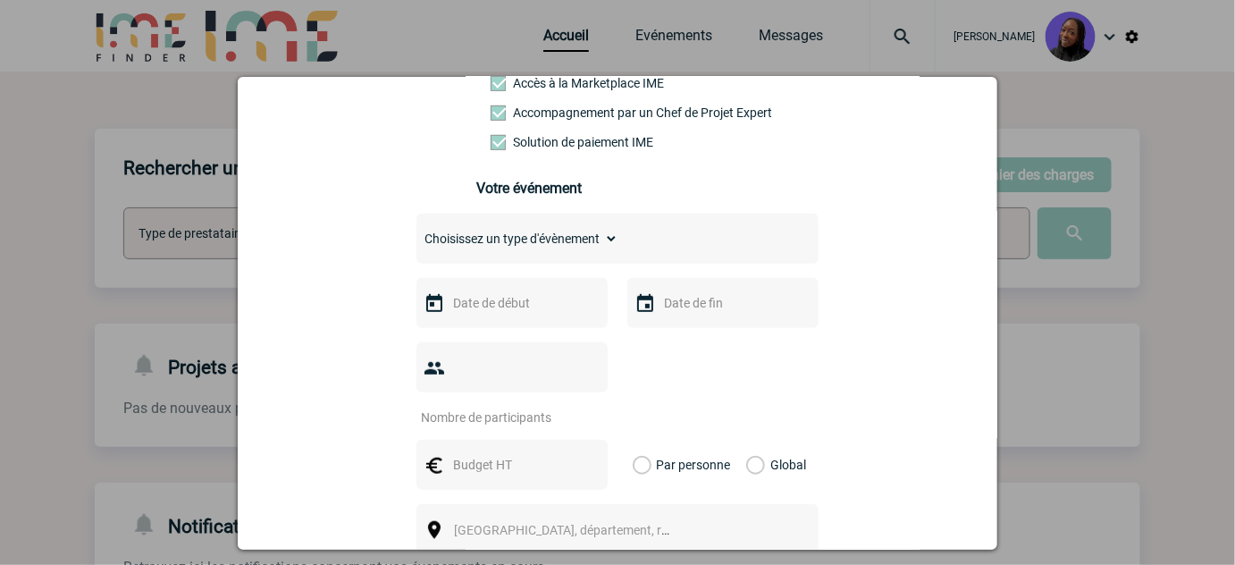
scroll to position [324, 0]
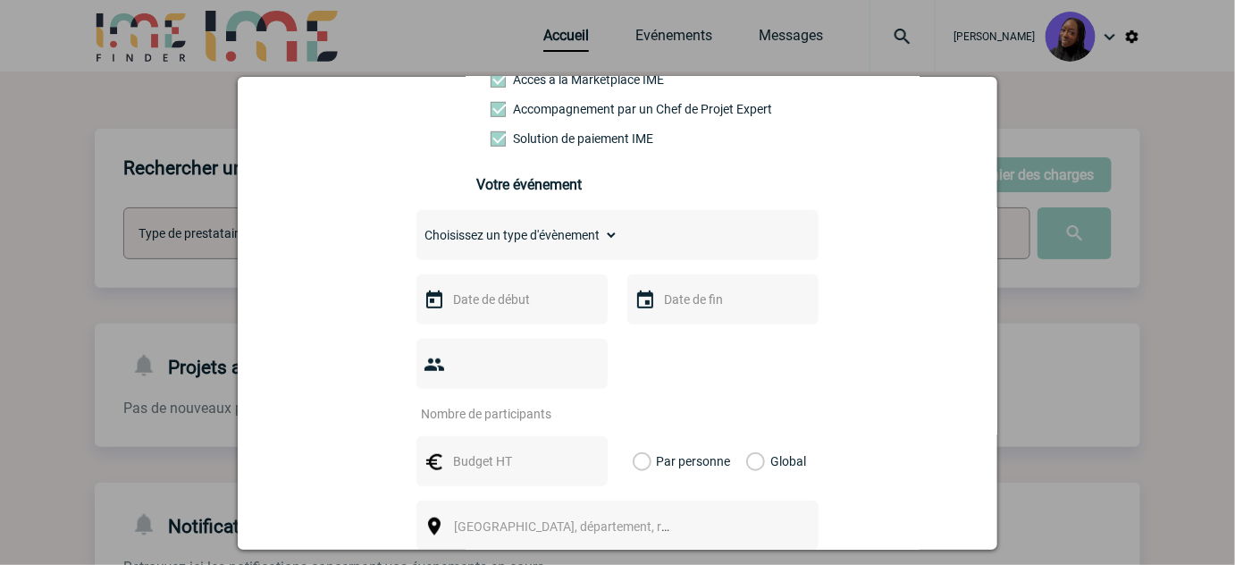
click at [502, 248] on select "Choisissez un type d'évènement Séminaire avec nuitée Séminaire sans nuitée Repa…" at bounding box center [517, 235] width 202 height 25
select select "5"
click at [416, 231] on select "Choisissez un type d'évènement Séminaire avec nuitée Séminaire sans nuitée Repa…" at bounding box center [517, 235] width 202 height 25
click at [460, 307] on input "text" at bounding box center [510, 299] width 123 height 23
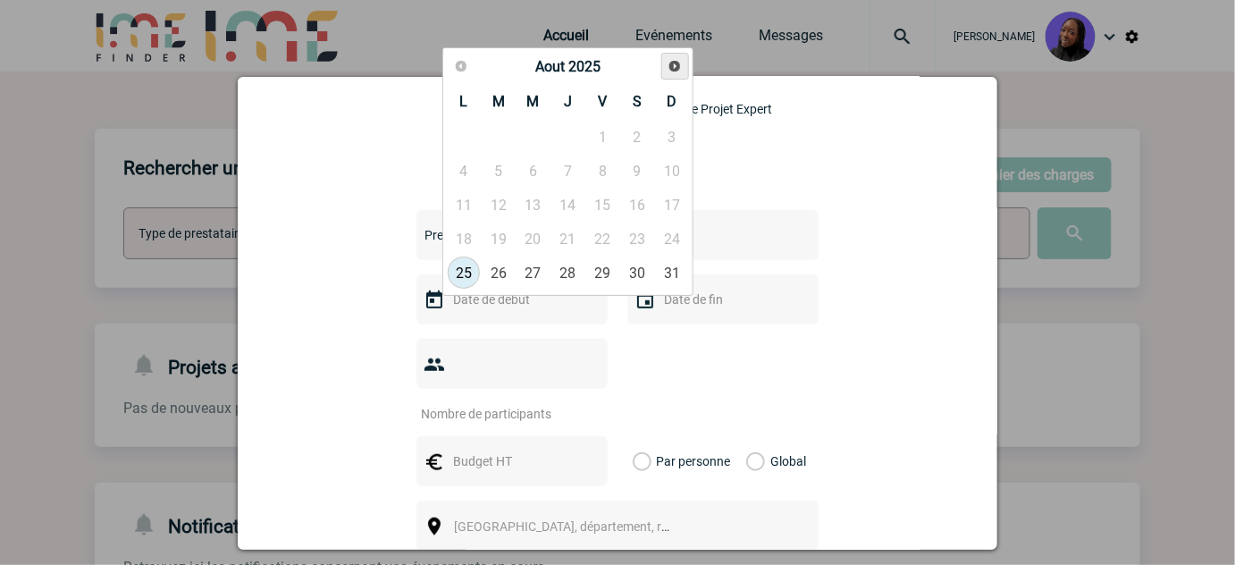
click at [679, 66] on span "Suivant" at bounding box center [675, 66] width 14 height 14
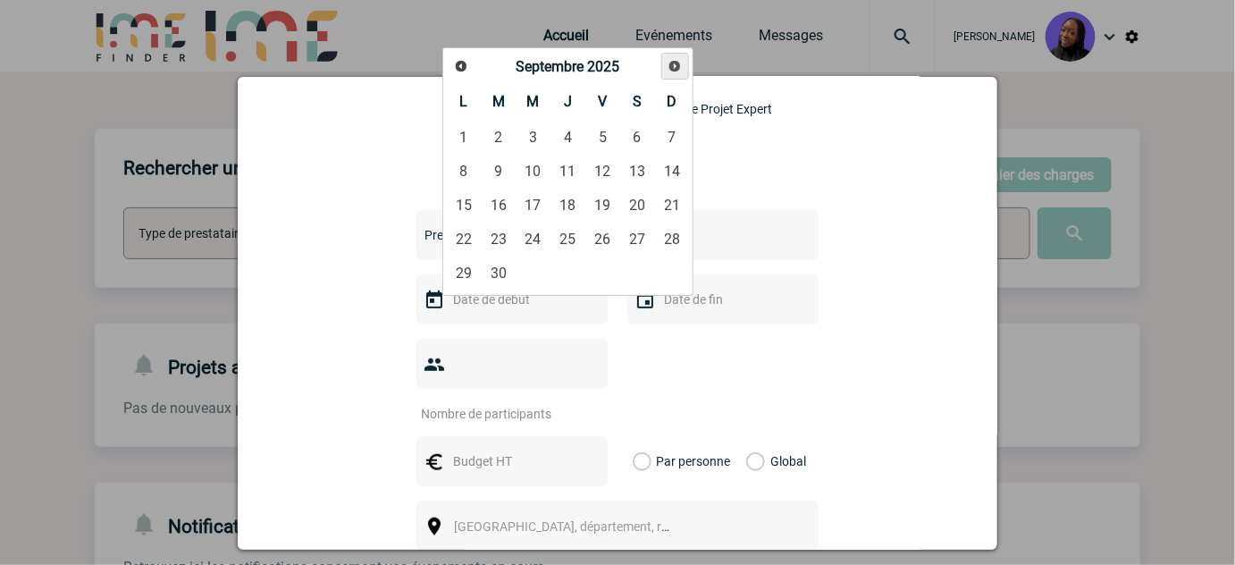
click at [679, 66] on span "Suivant" at bounding box center [675, 66] width 14 height 14
click at [644, 235] on link "22" at bounding box center [637, 239] width 33 height 32
type input "[DATE]"
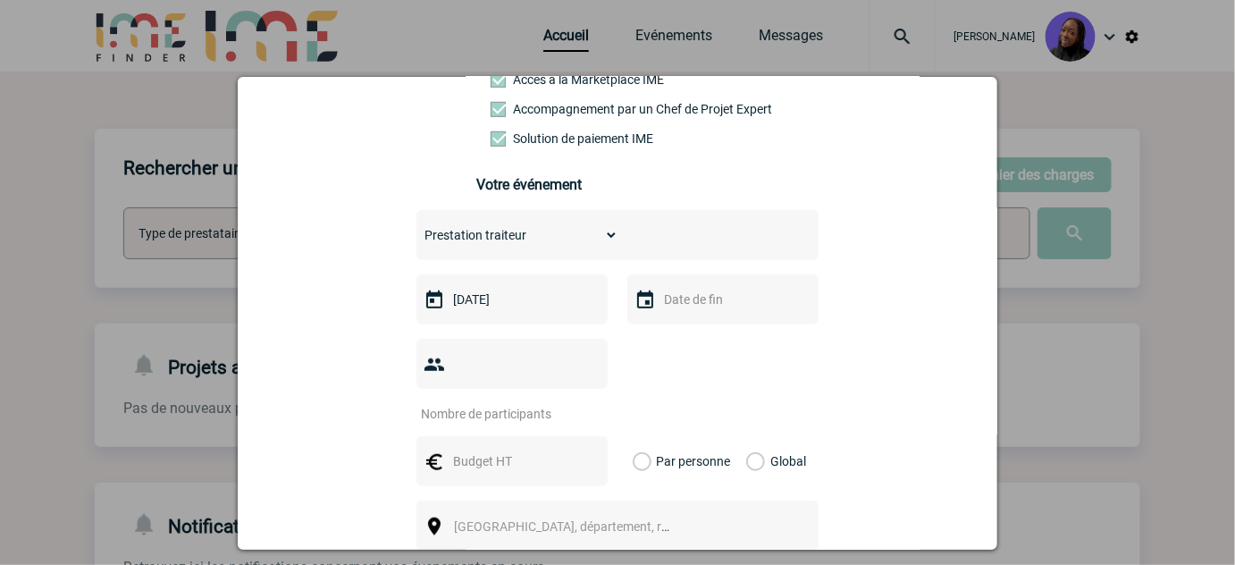
click at [733, 311] on input "text" at bounding box center [721, 299] width 123 height 23
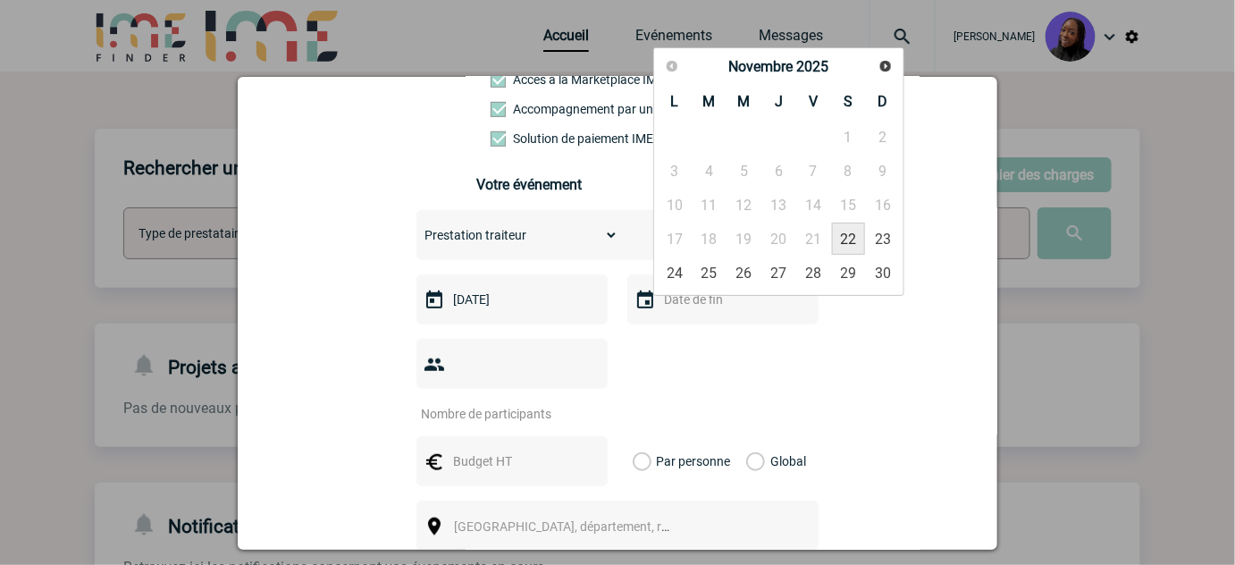
click at [851, 234] on link "22" at bounding box center [848, 239] width 33 height 32
type input "[DATE]"
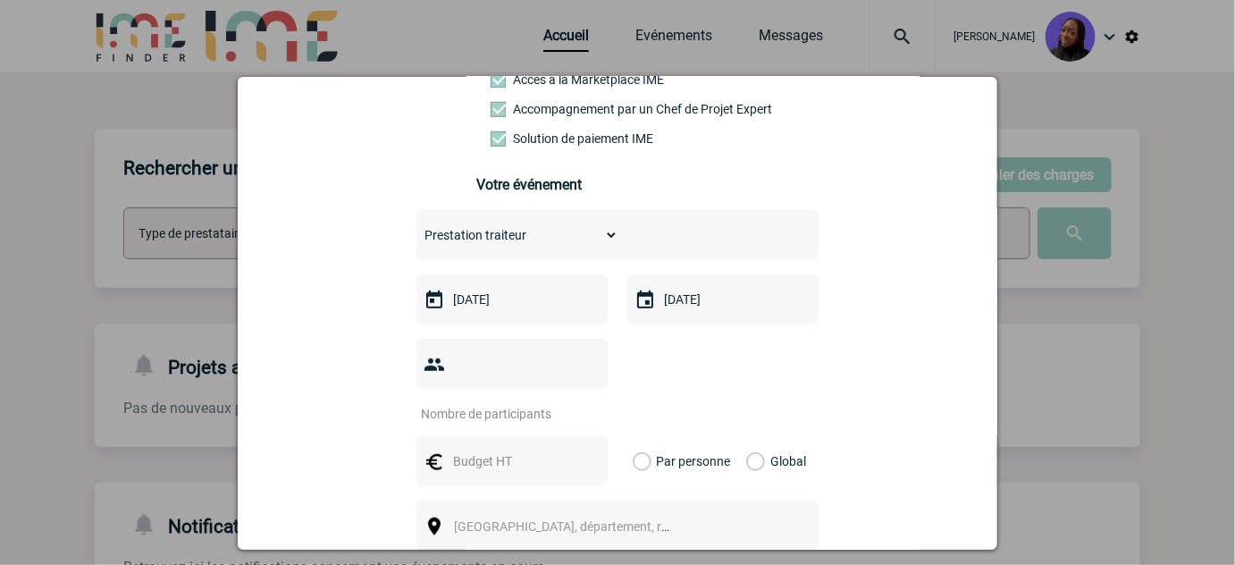
click at [534, 402] on input "number" at bounding box center [500, 413] width 168 height 23
type input "50"
click at [503, 450] on input "text" at bounding box center [510, 461] width 123 height 23
type input "1500"
click at [751, 439] on label "Global" at bounding box center [752, 461] width 12 height 50
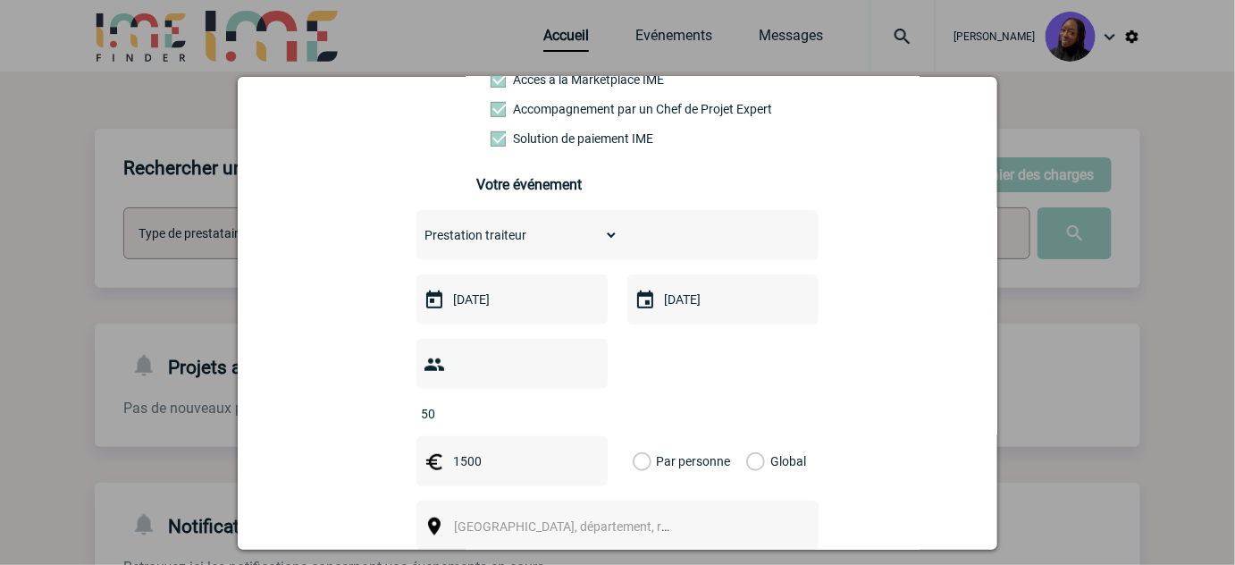
click at [0, 0] on input "Global" at bounding box center [0, 0] width 0 height 0
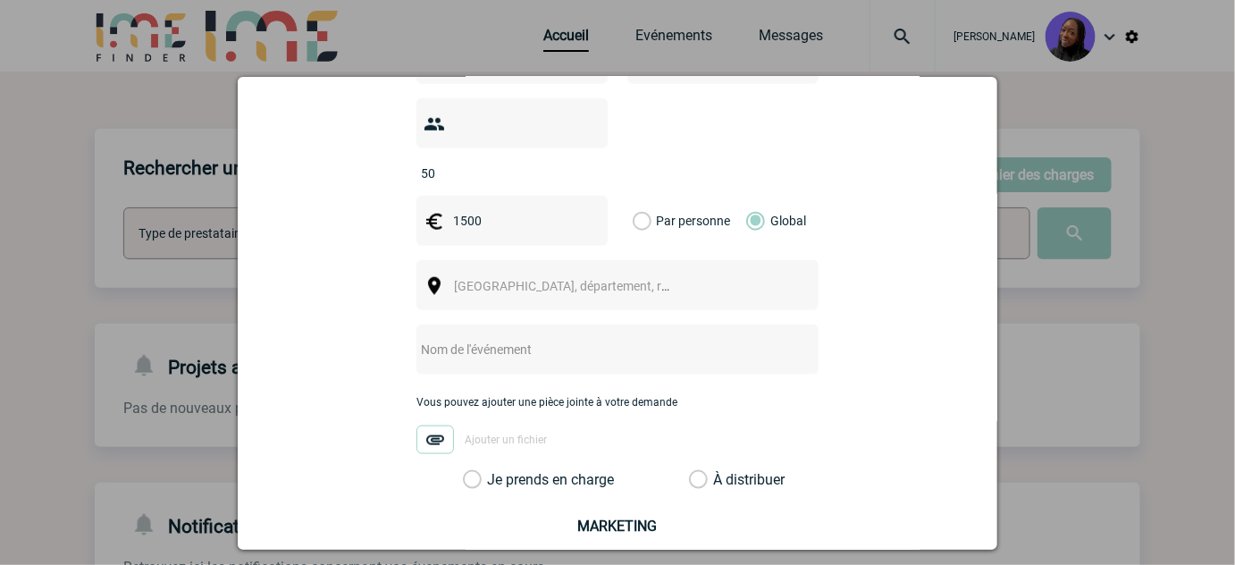
scroll to position [568, 0]
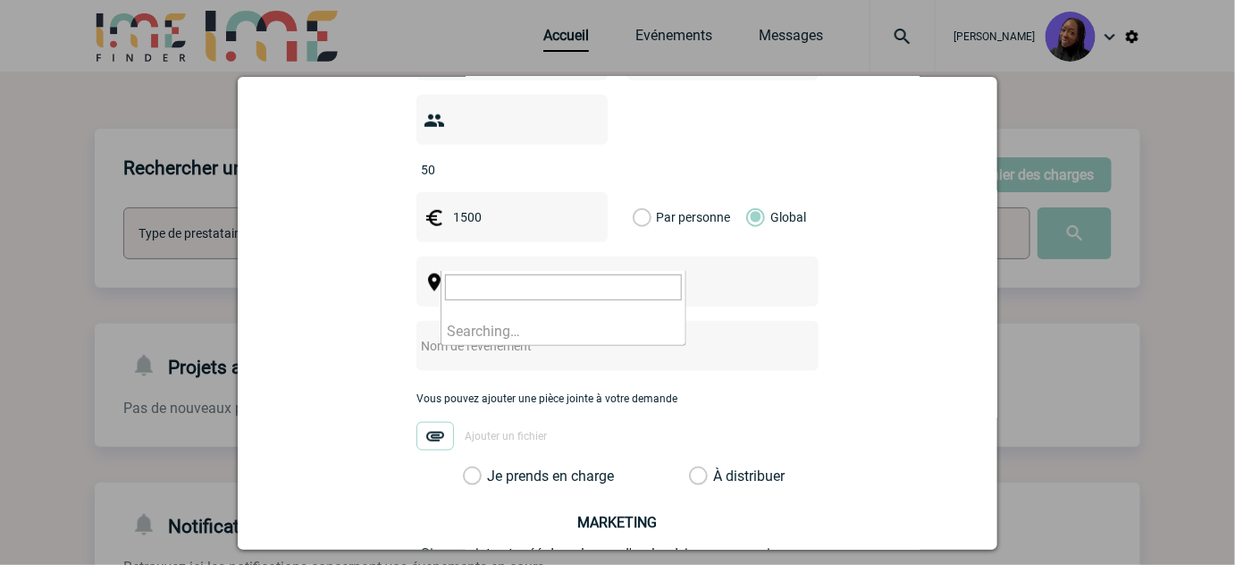
click at [551, 275] on span "[GEOGRAPHIC_DATA], département, région..." at bounding box center [578, 282] width 248 height 14
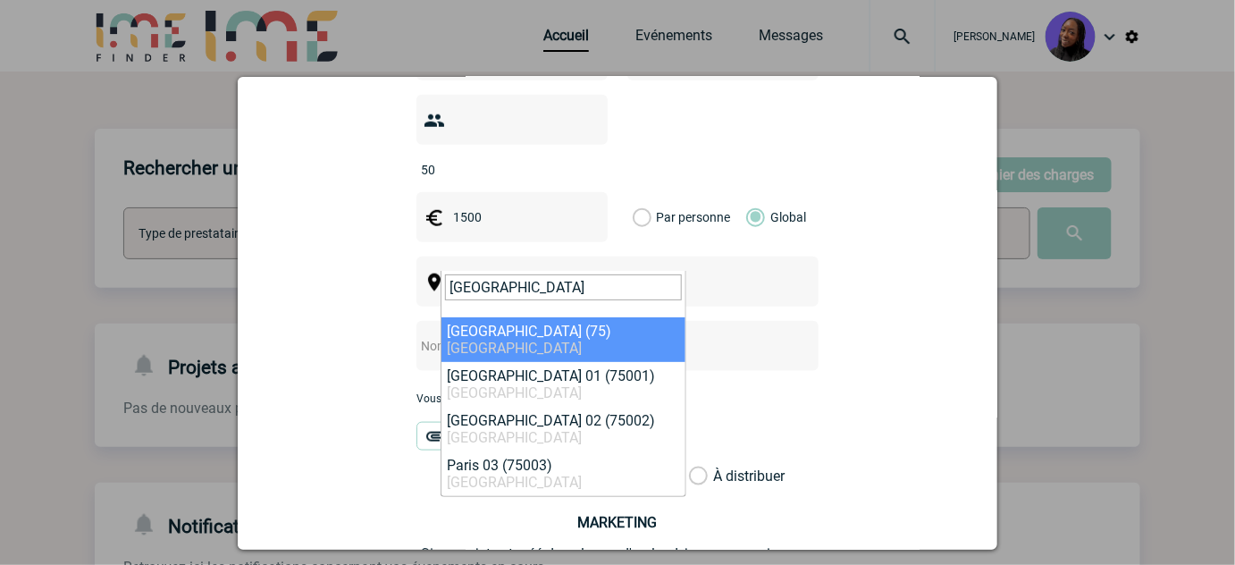
type input "[GEOGRAPHIC_DATA]"
select select "3"
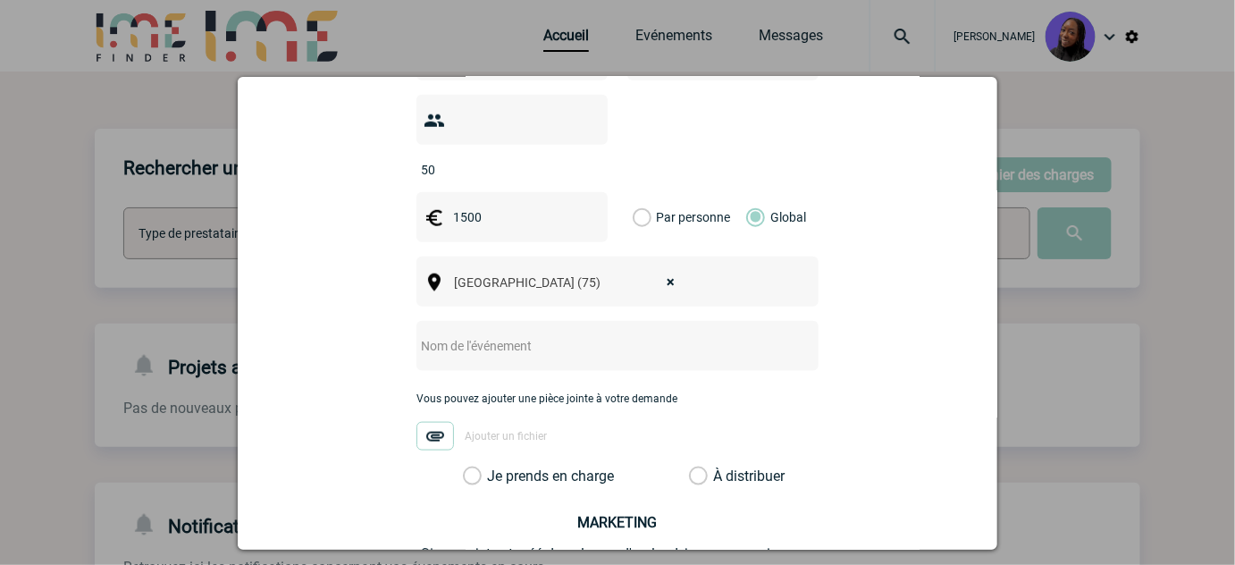
click at [498, 334] on input "text" at bounding box center [593, 345] width 355 height 23
drag, startPoint x: 429, startPoint y: 324, endPoint x: 368, endPoint y: 314, distance: 61.7
click at [367, 315] on div "[PERSON_NAME][EMAIL_ADDRESS][DOMAIN_NAME] [DOMAIN_NAME][EMAIL_ADDRESS][DOMAIN_N…" at bounding box center [617, 163] width 715 height 1114
paste input "cocktail"
click at [417, 334] on input "cocktail" at bounding box center [593, 345] width 355 height 23
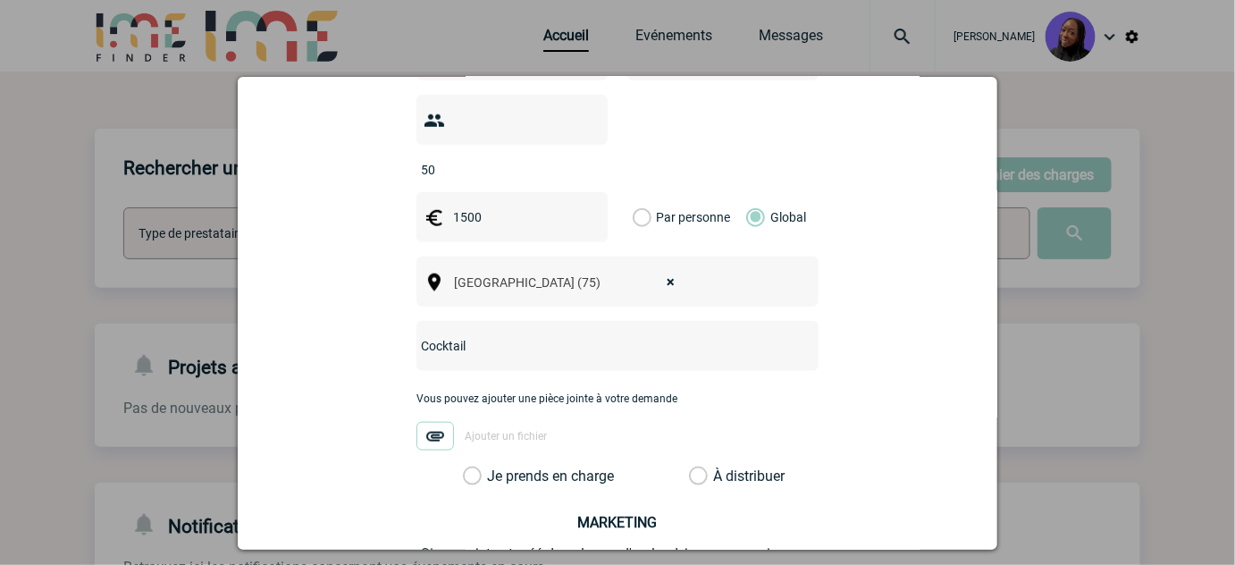
click at [458, 334] on input "Cocktail" at bounding box center [593, 345] width 355 height 23
click at [549, 334] on input "Cocktail" at bounding box center [593, 345] width 355 height 23
paste input "au siège social d'Amplifon"
click at [468, 334] on input "Cocktail au siège social d'Amplifon" at bounding box center [593, 345] width 355 height 23
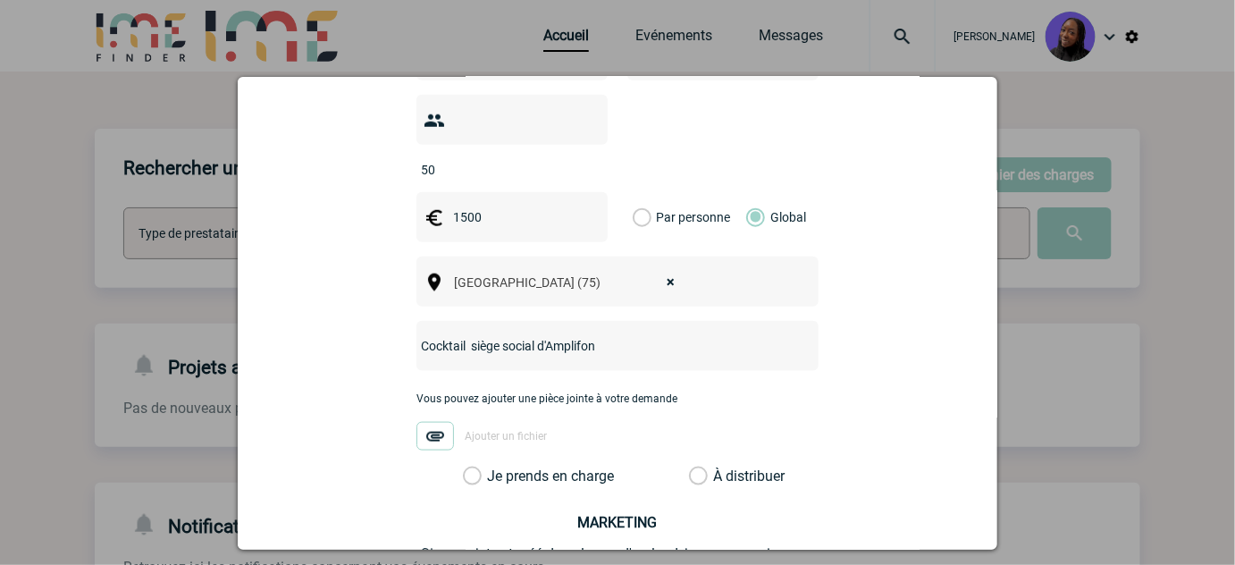
click at [463, 334] on input "Cocktail siège social d'Amplifon" at bounding box center [593, 345] width 355 height 23
type input "Cocktail siège social d'Amplifon"
click at [463, 467] on label "Je prends en charge" at bounding box center [478, 476] width 30 height 18
click at [0, 0] on input "Je prends en charge" at bounding box center [0, 0] width 0 height 0
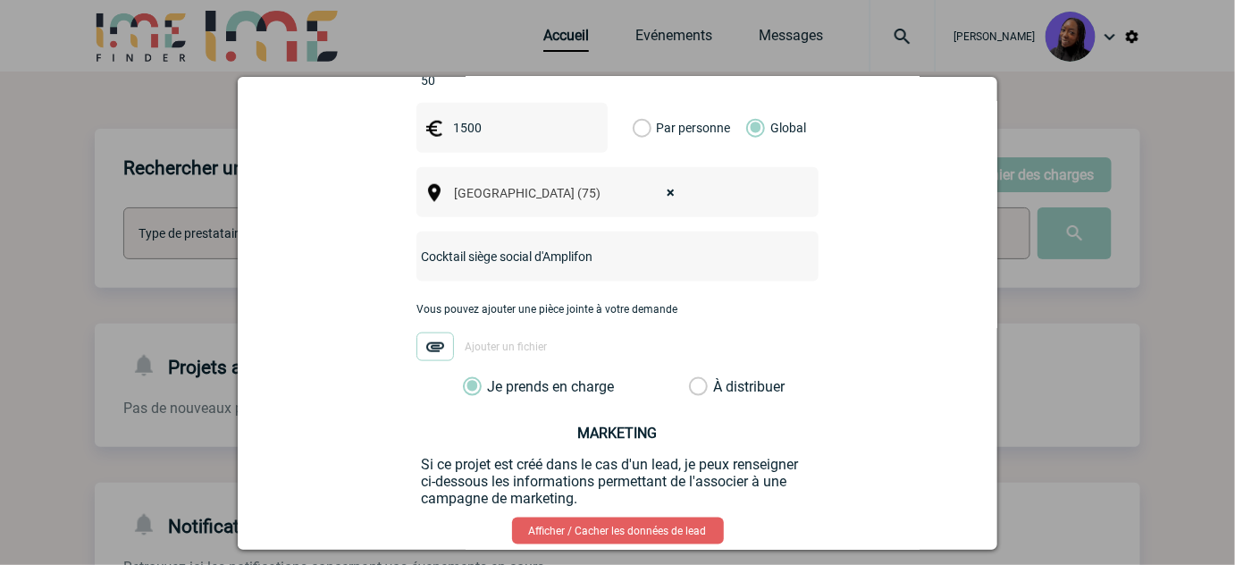
scroll to position [744, 0]
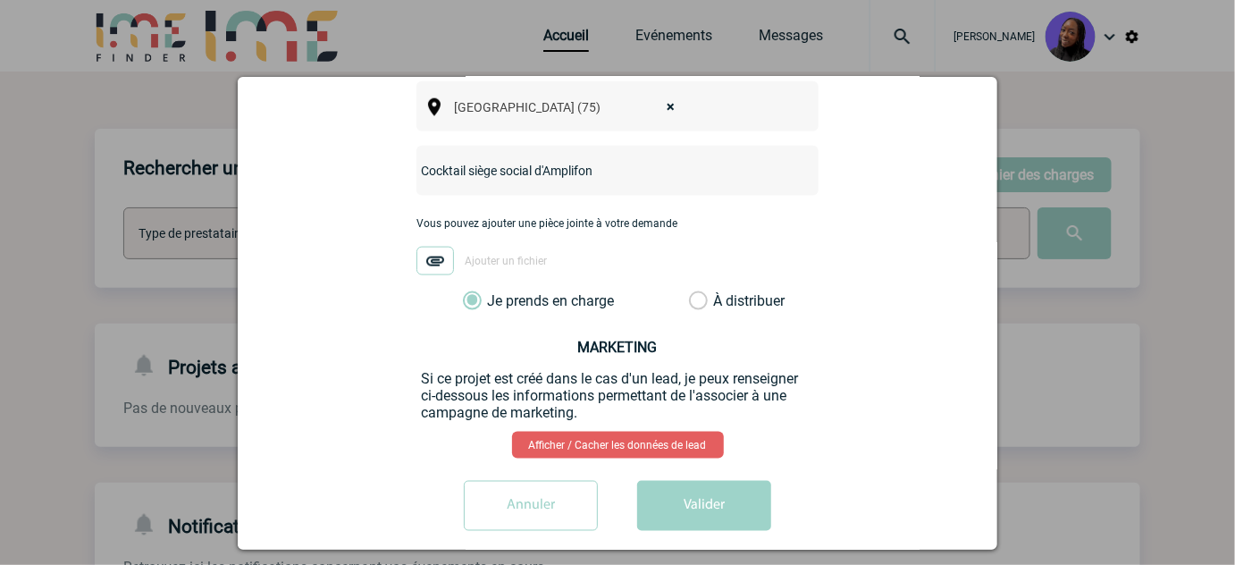
click at [674, 481] on button "Valider" at bounding box center [704, 506] width 134 height 50
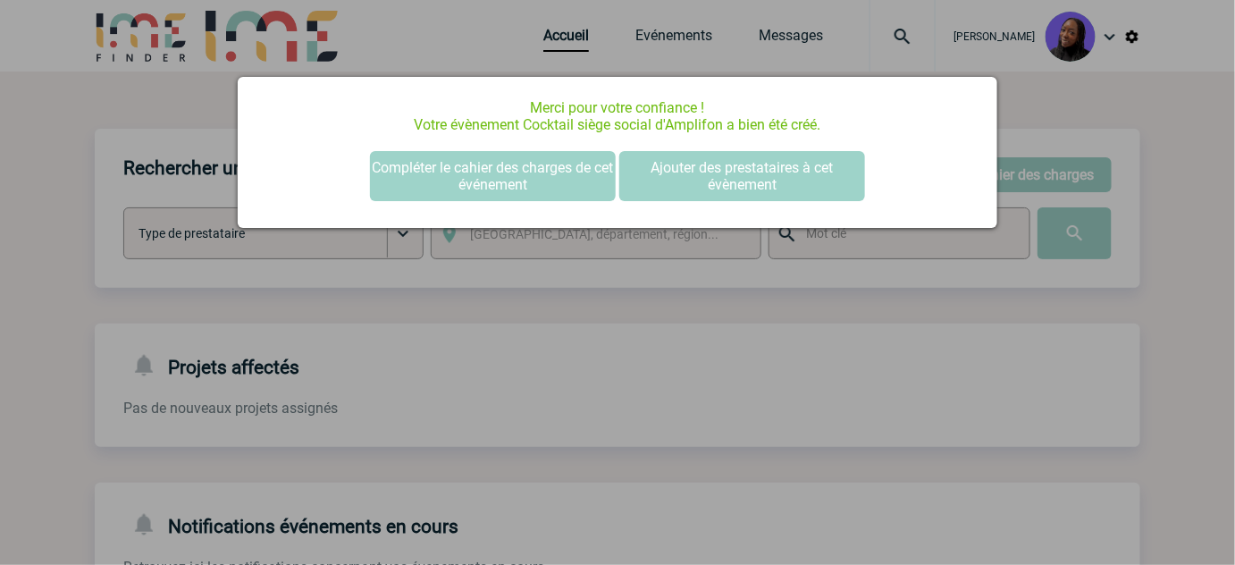
scroll to position [0, 0]
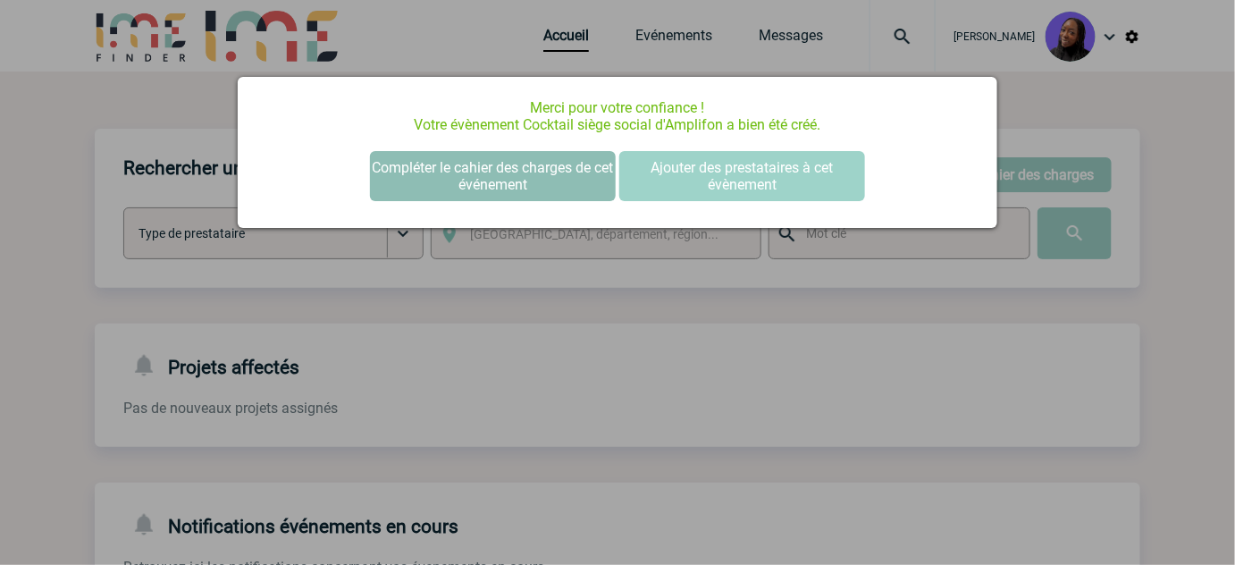
click at [508, 182] on button "Compléter le cahier des charges de cet événement" at bounding box center [493, 176] width 246 height 50
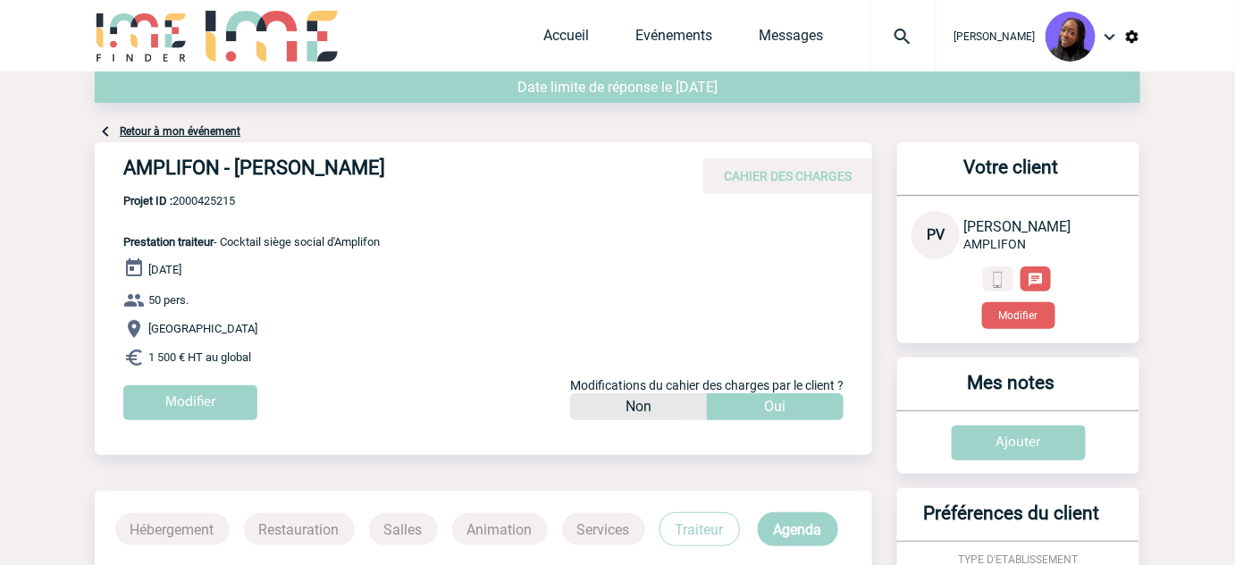
click at [259, 178] on h4 "AMPLIFON - [PERSON_NAME]" at bounding box center [391, 171] width 536 height 30
copy div "AMPLIFON - [PERSON_NAME]"
click at [207, 195] on span "Projet ID : 2000425215" at bounding box center [251, 200] width 256 height 13
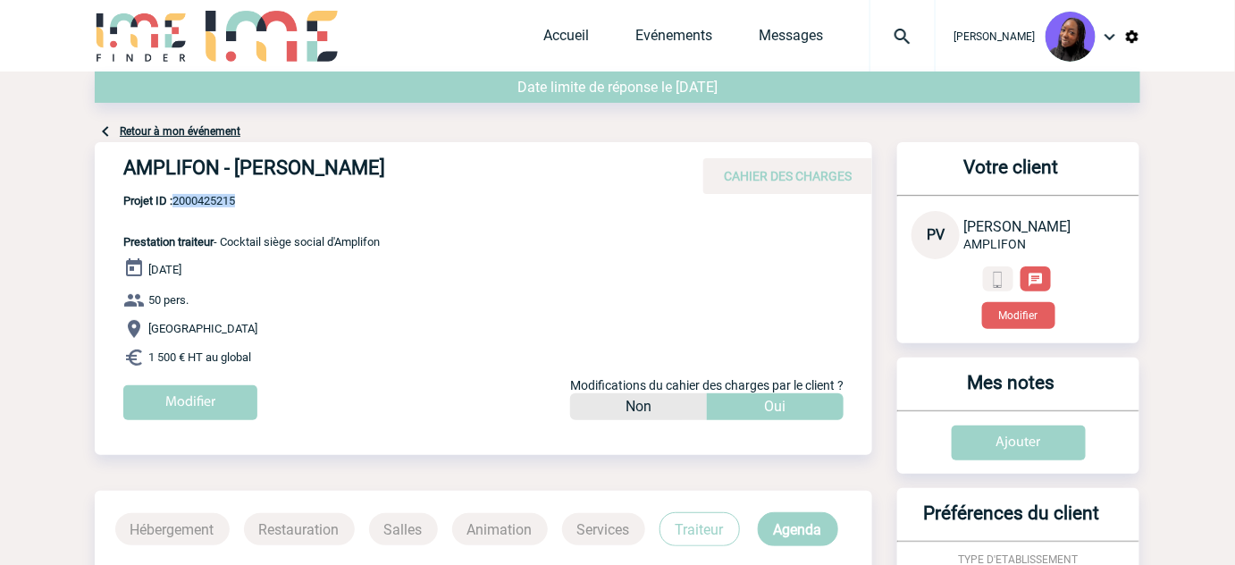
click at [207, 195] on span "Projet ID : 2000425215" at bounding box center [251, 200] width 256 height 13
copy span "2000425215"
drag, startPoint x: 359, startPoint y: 328, endPoint x: 349, endPoint y: 332, distance: 10.5
click at [359, 328] on p "[GEOGRAPHIC_DATA]" at bounding box center [497, 328] width 749 height 21
drag, startPoint x: 263, startPoint y: 358, endPoint x: 114, endPoint y: 239, distance: 190.7
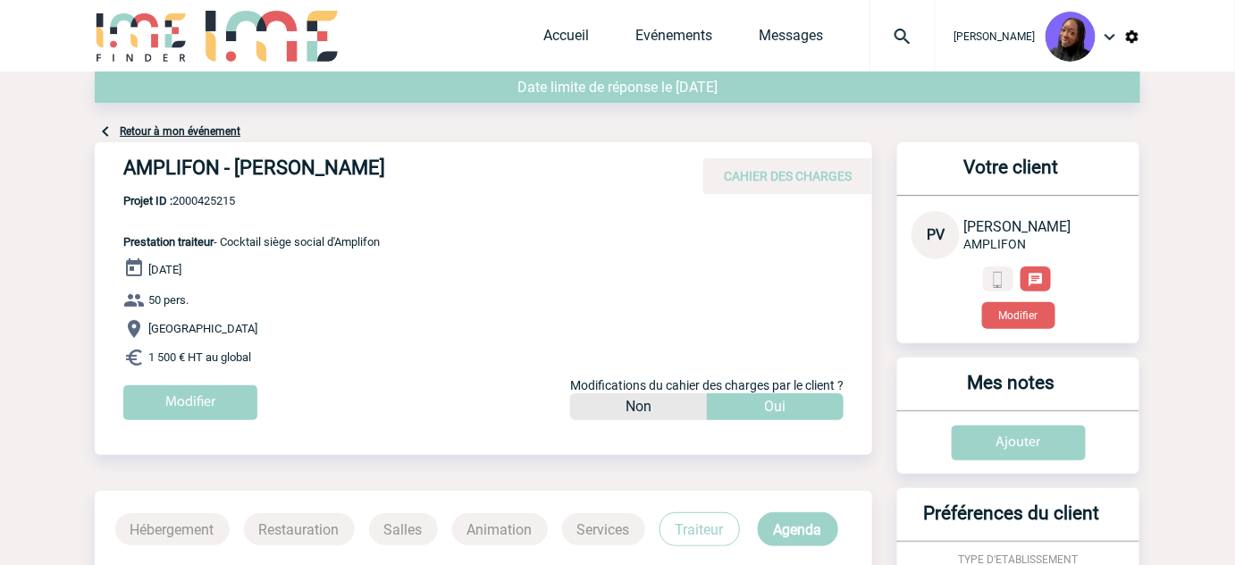
click at [114, 239] on div "AMPLIFON - [PERSON_NAME] CAHIER DES CHARGES AMPLIFON - [PERSON_NAME] VALET - Pr…" at bounding box center [484, 287] width 778 height 291
copy div "Prestation traiteur - Cocktail siège social d'Amplifon [DATE] 50 pers. [GEOGRAP…"
